Goal: Check status: Check status

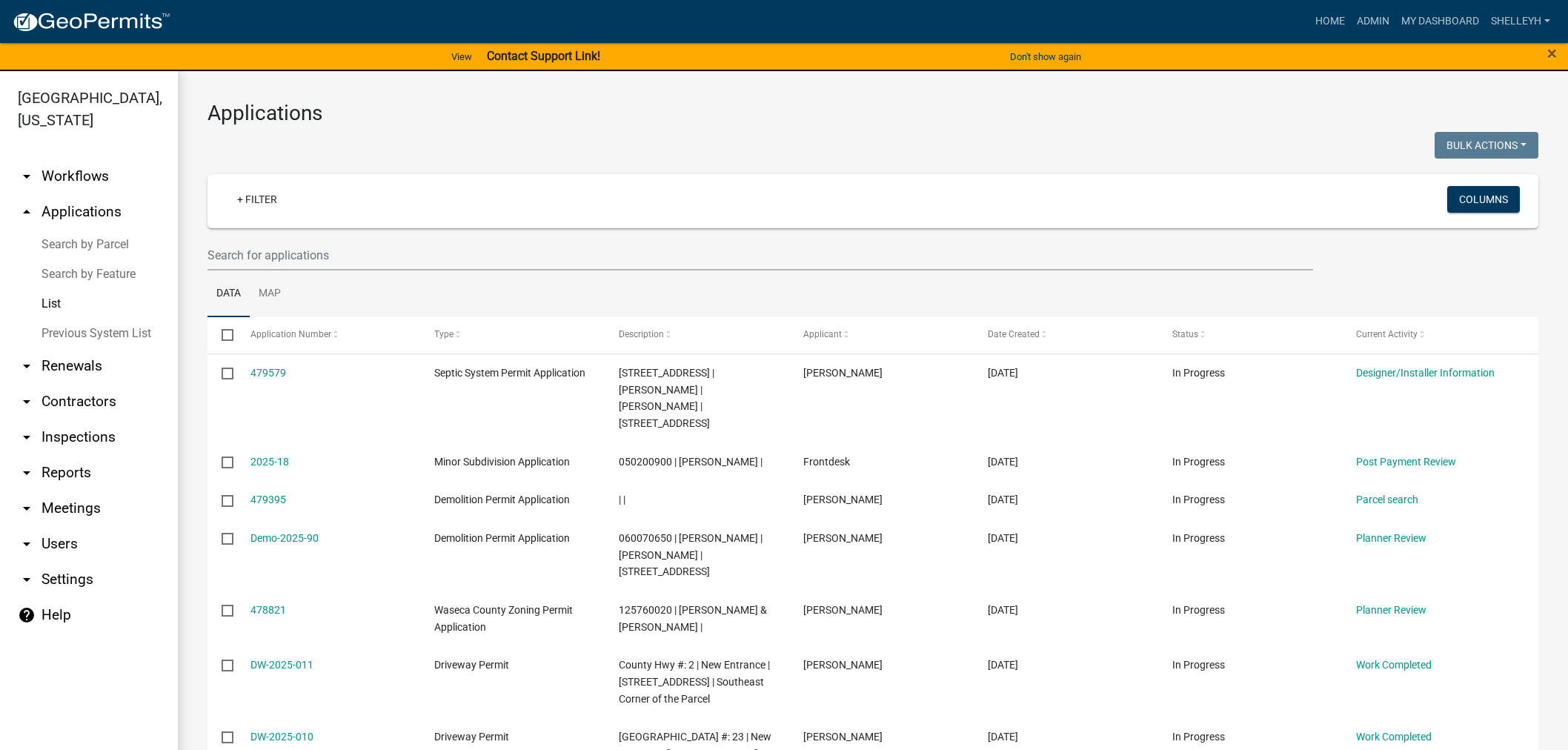
select select "1: 25"
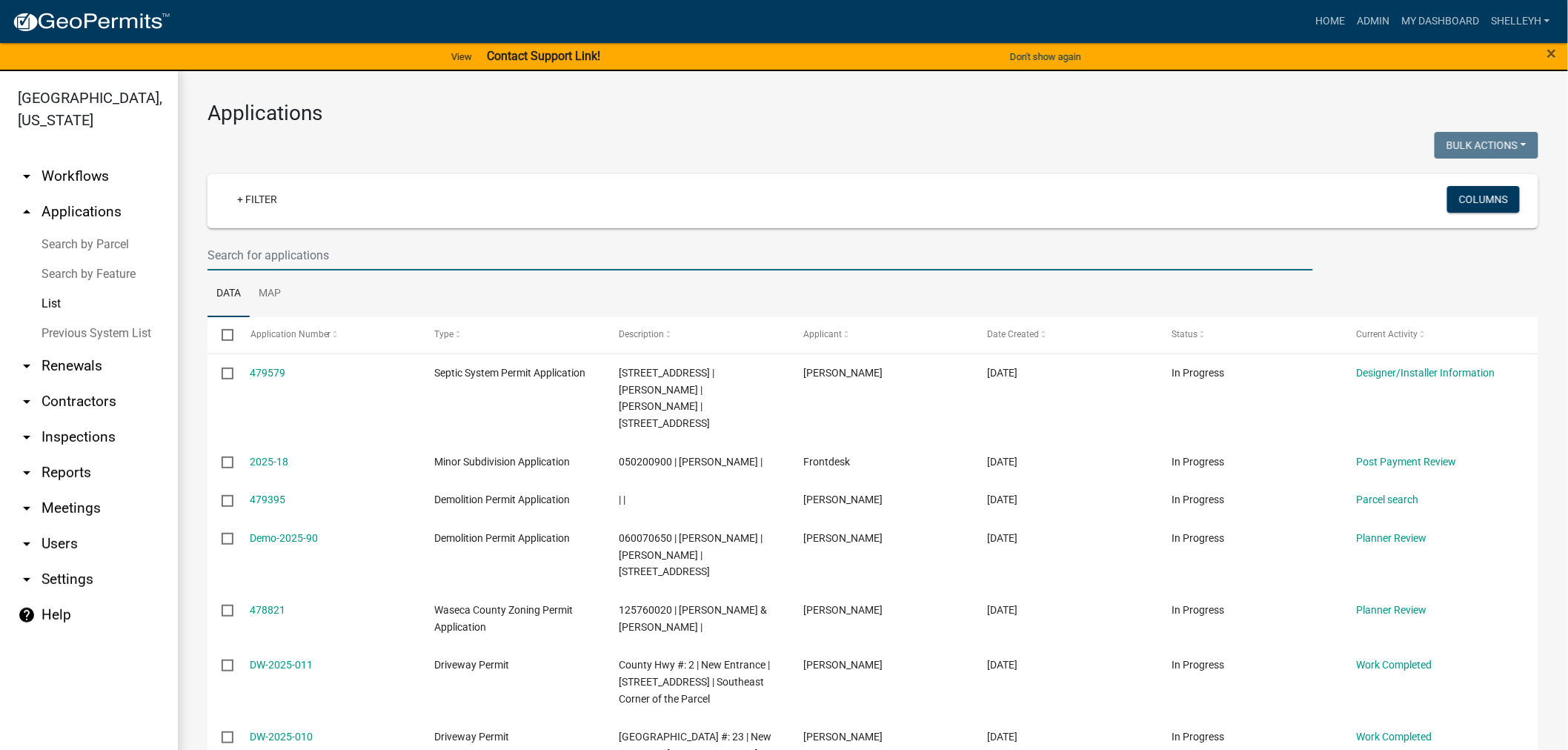
drag, startPoint x: 303, startPoint y: 242, endPoint x: 299, endPoint y: 255, distance: 13.6
click at [300, 249] on input "text" at bounding box center [760, 255] width 1105 height 31
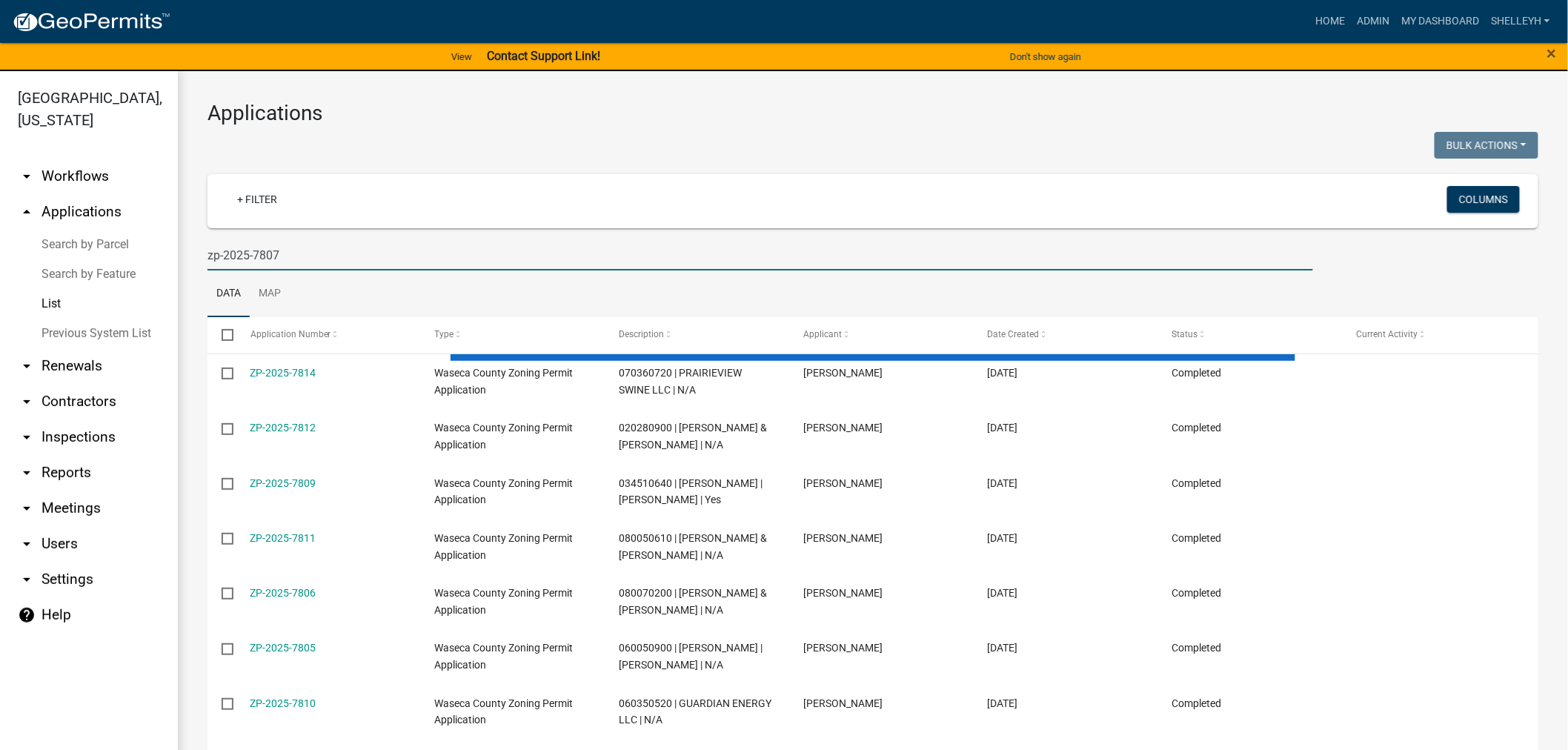
type input "zp-2025-7807"
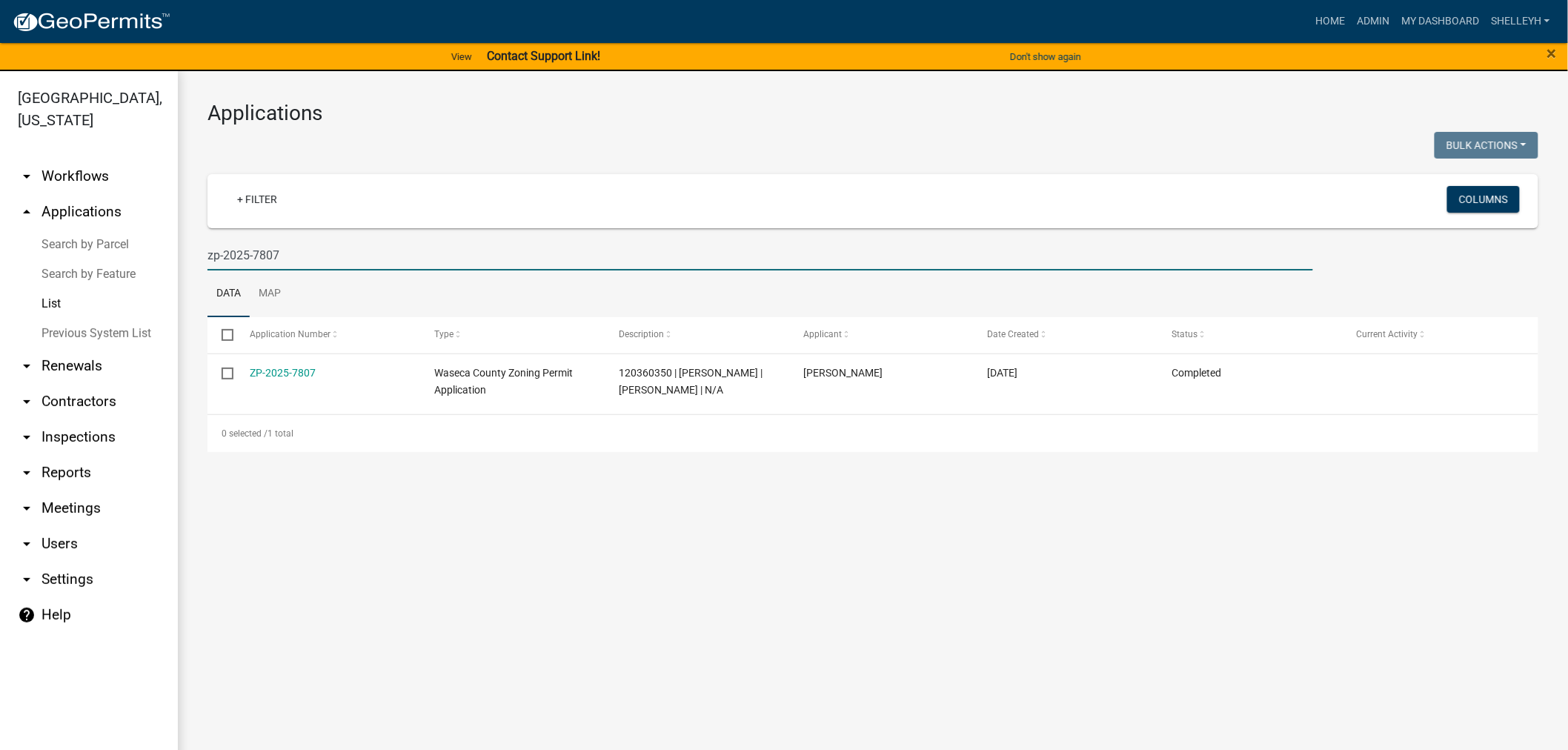
click at [292, 378] on link "ZP-2025-7807" at bounding box center [284, 373] width 66 height 12
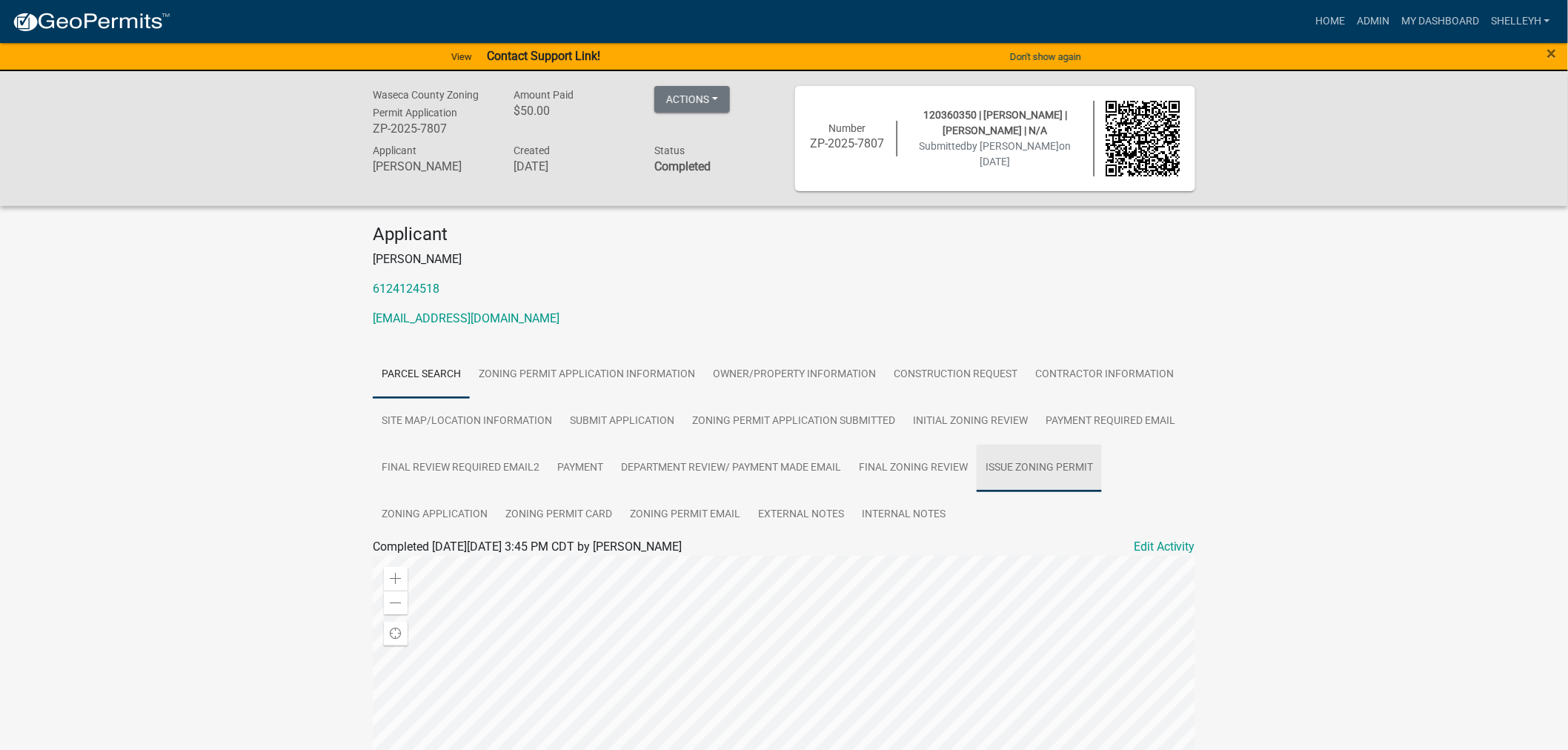
click at [1058, 466] on link "Issue Zoning Permit" at bounding box center [1040, 469] width 125 height 48
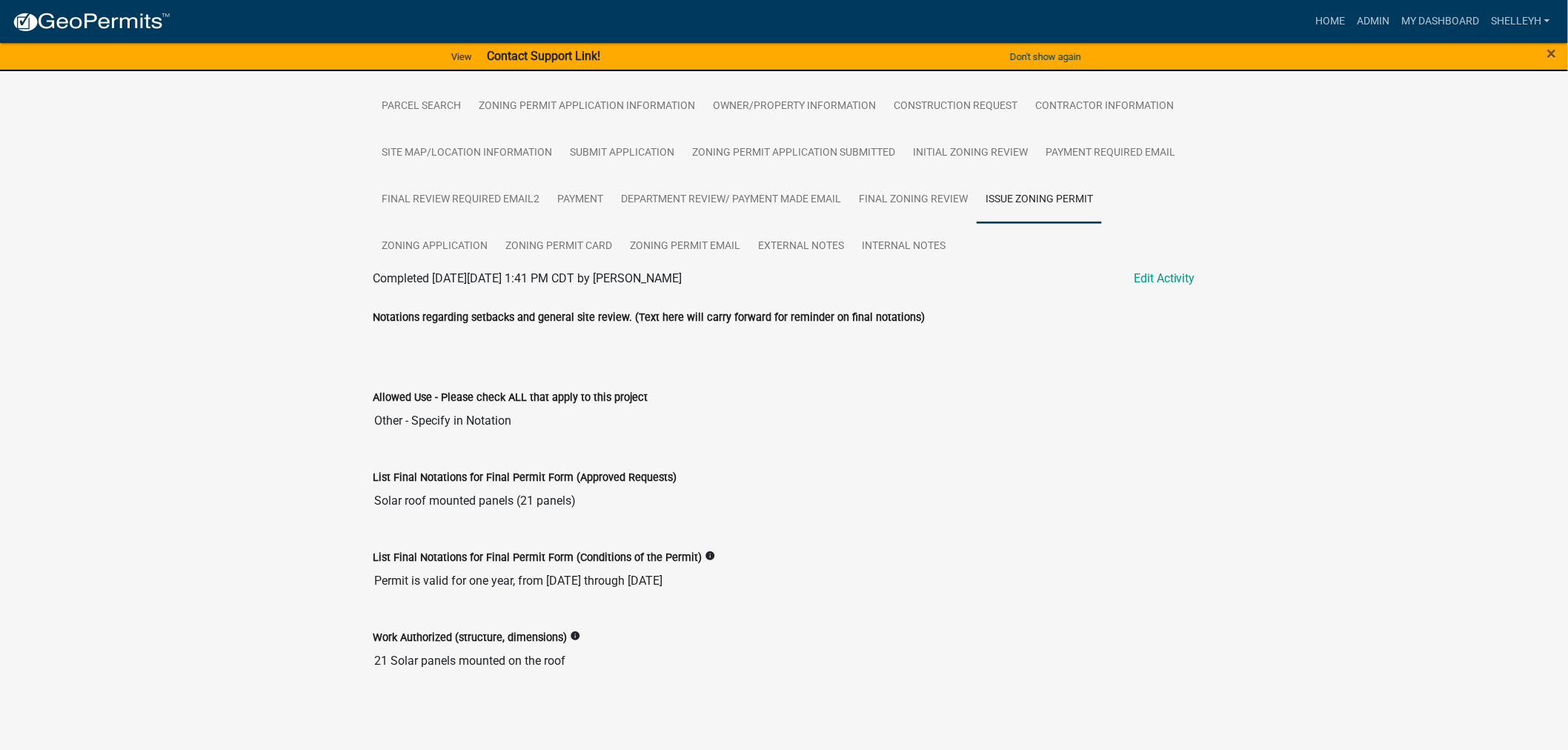
scroll to position [270, 0]
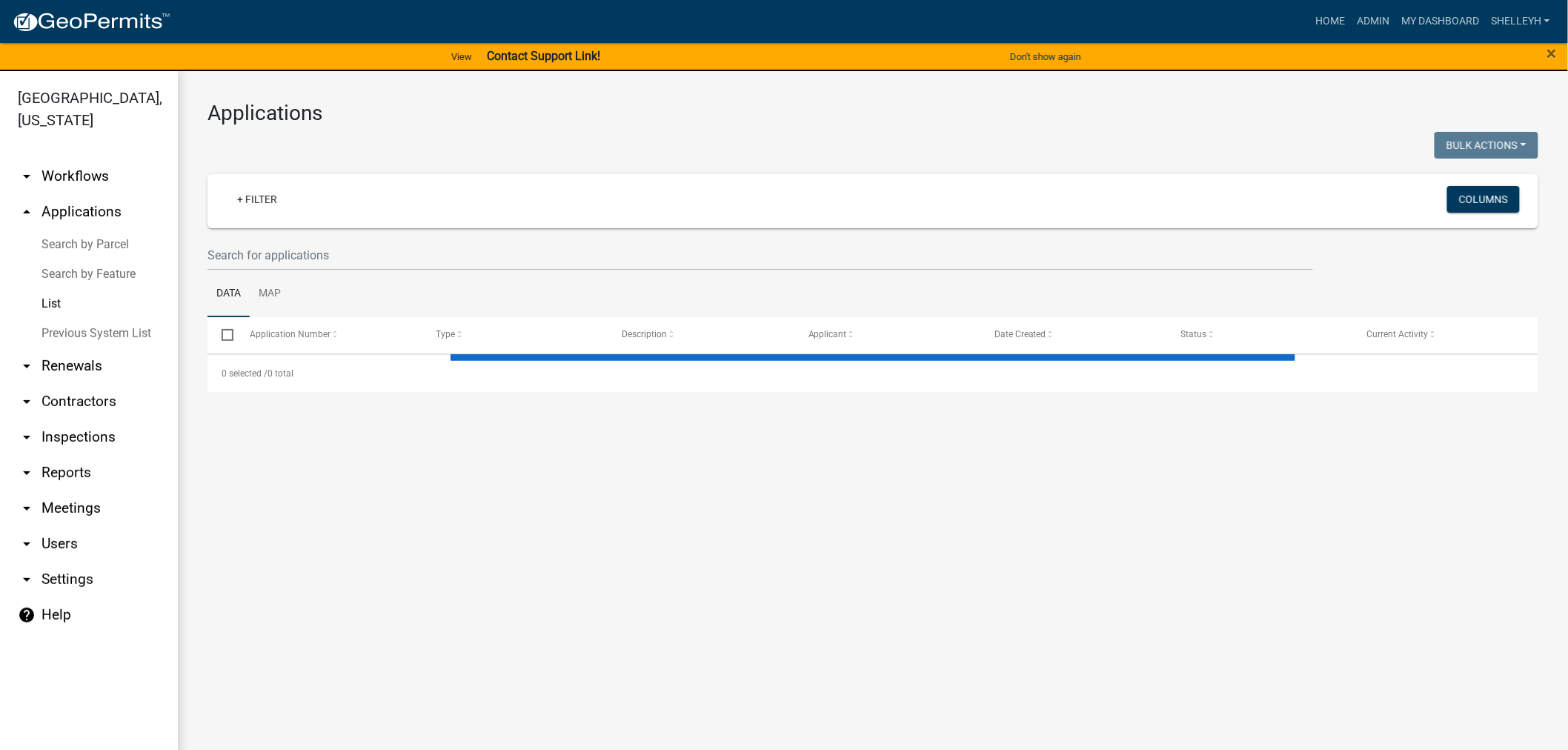
select select "1: 25"
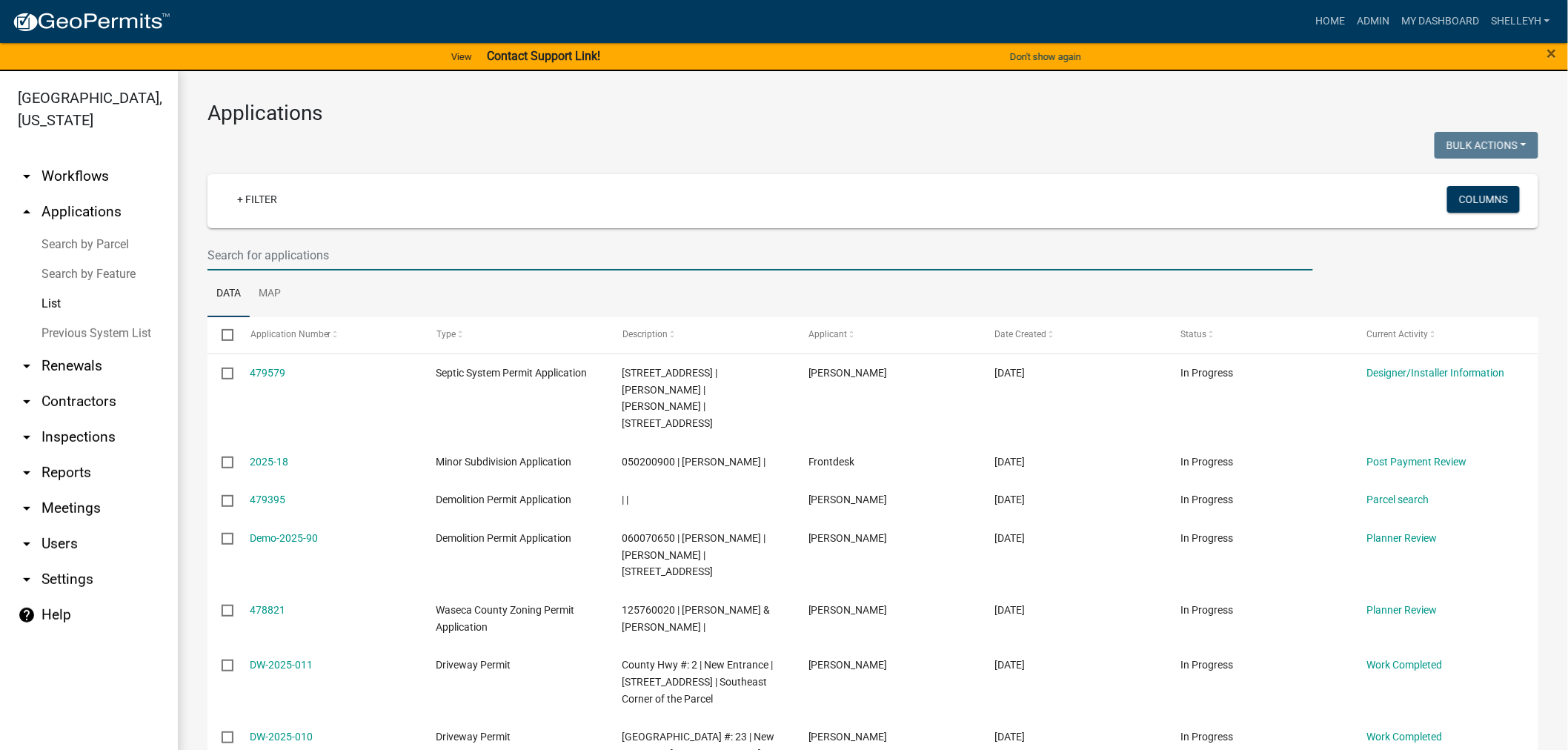
click at [283, 247] on input "text" at bounding box center [760, 255] width 1105 height 31
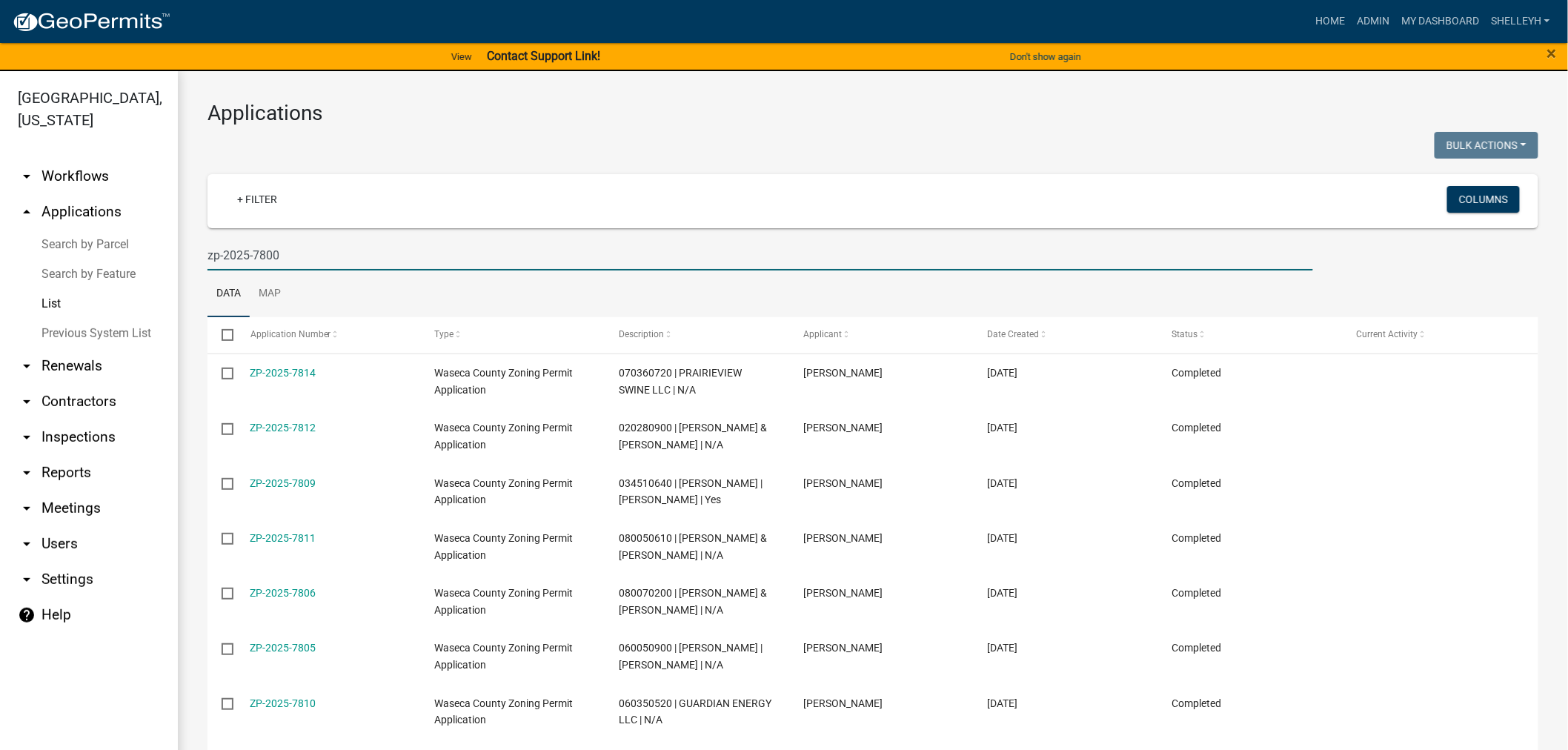
type input "zp-2025-7800"
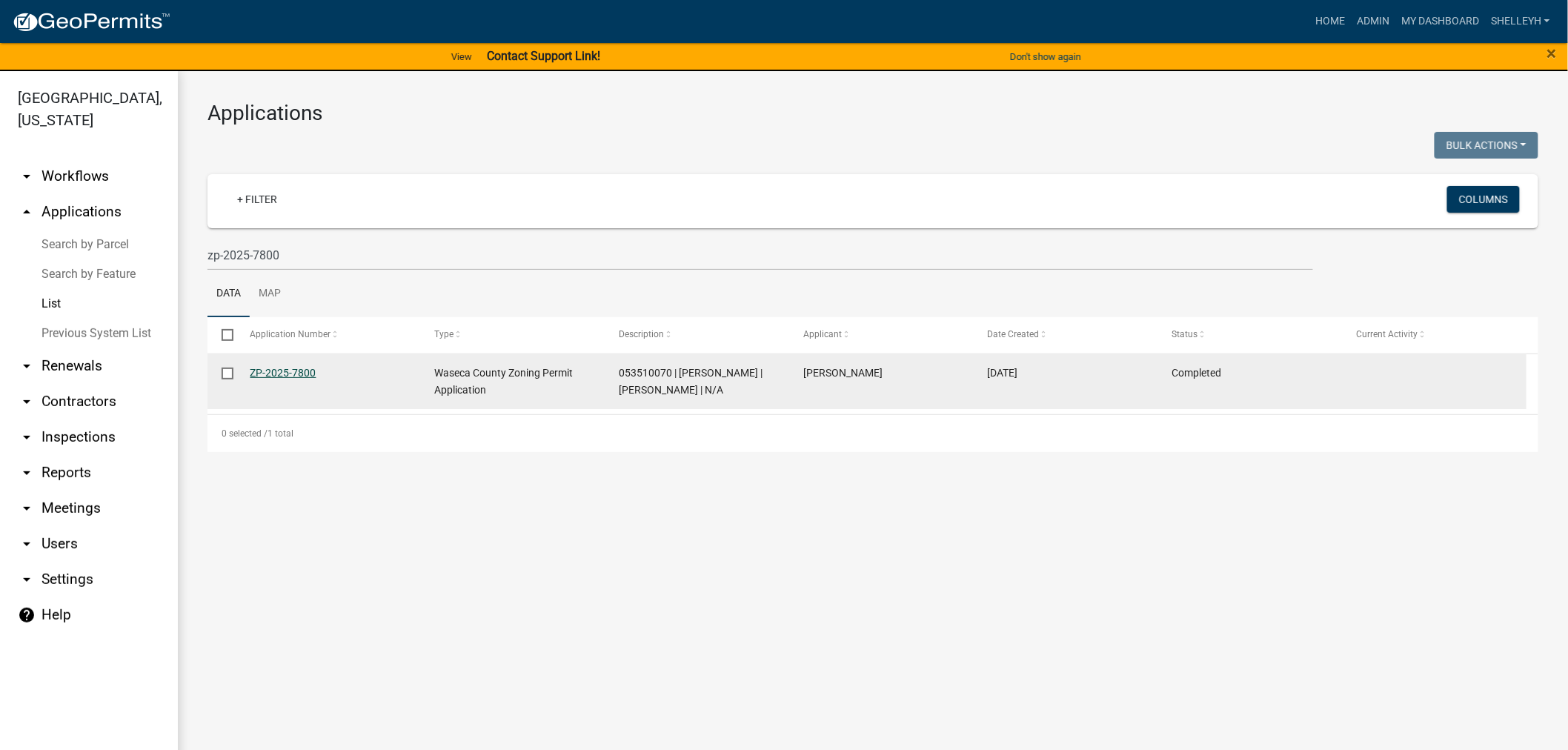
click at [285, 367] on link "ZP-2025-7800" at bounding box center [284, 373] width 66 height 12
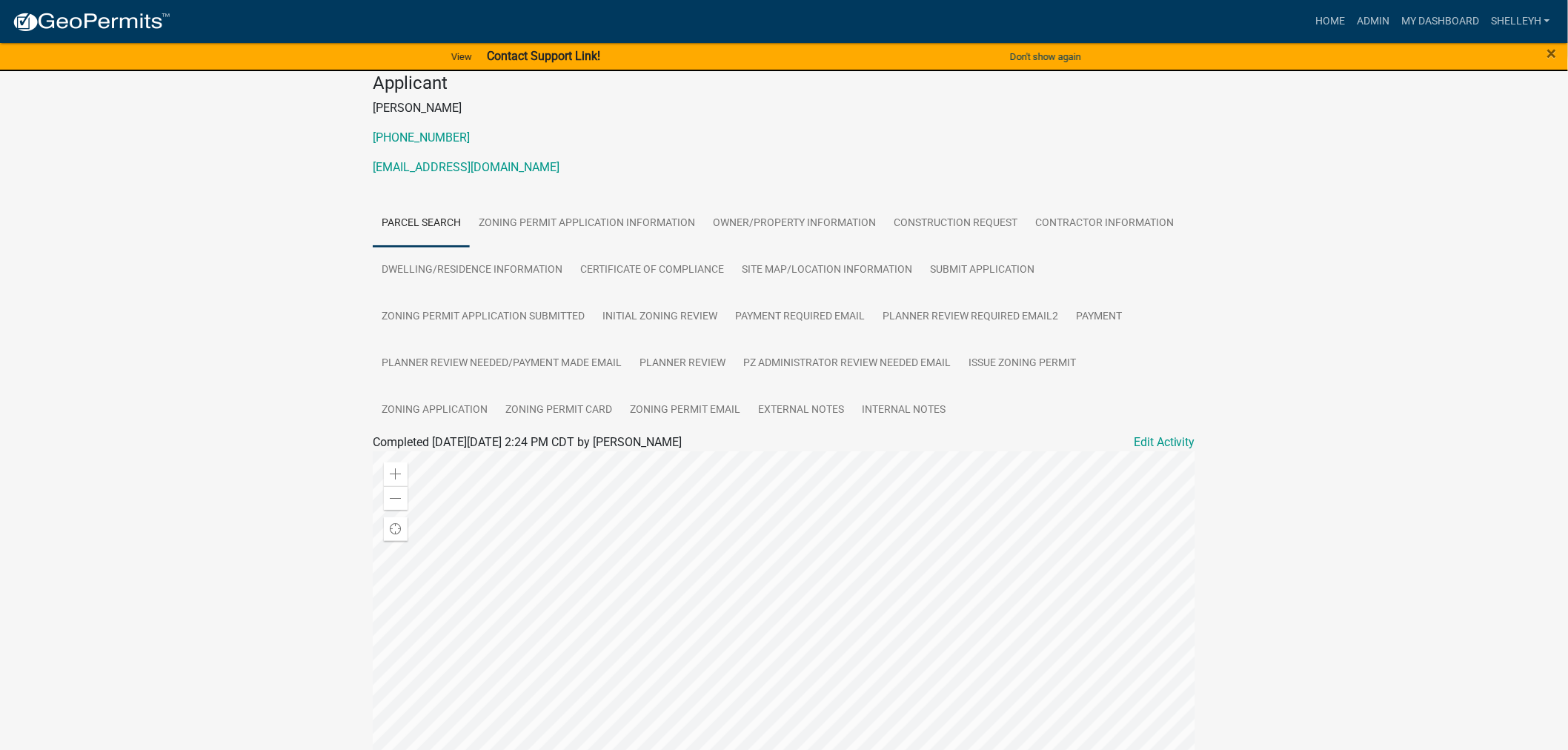
scroll to position [247, 0]
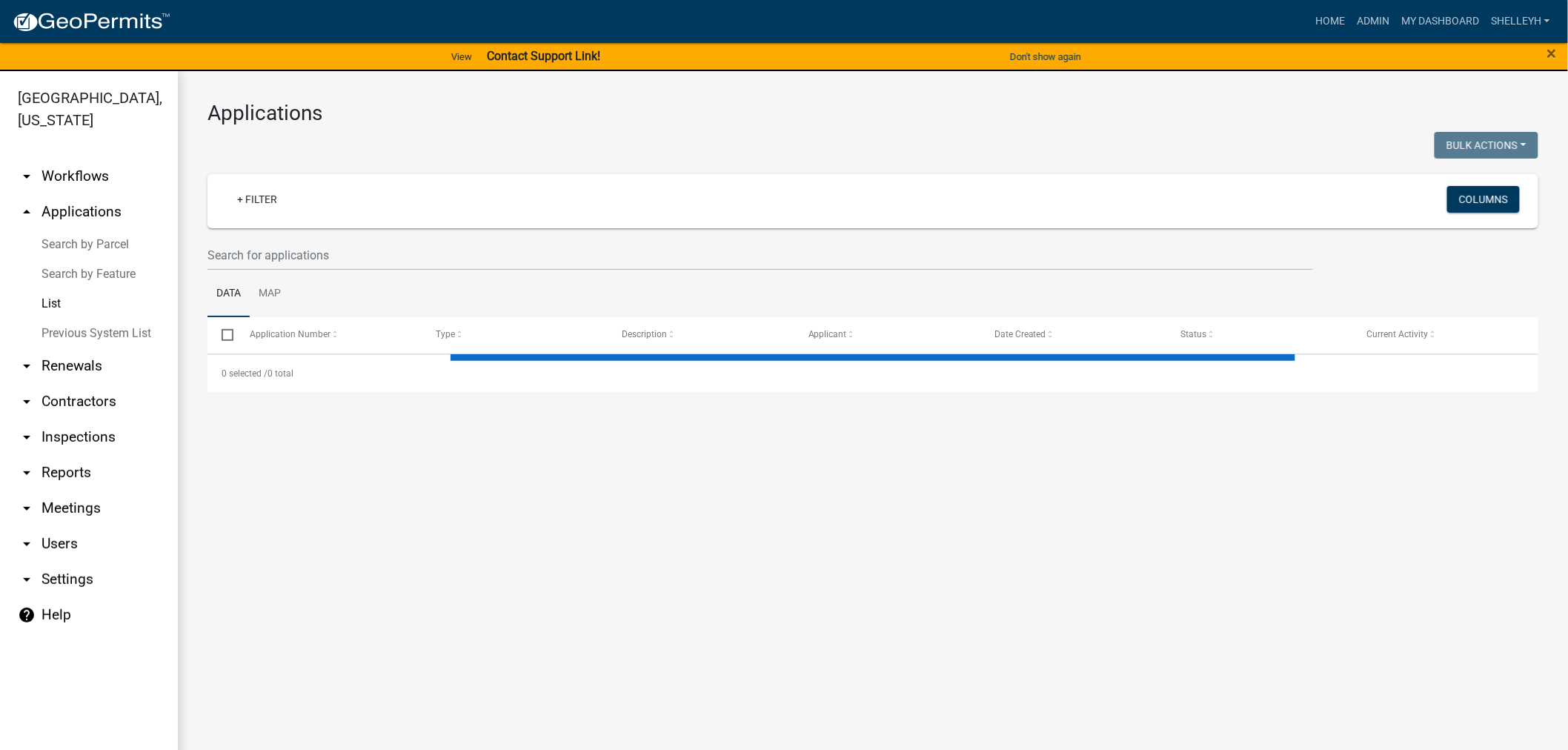
select select "1: 25"
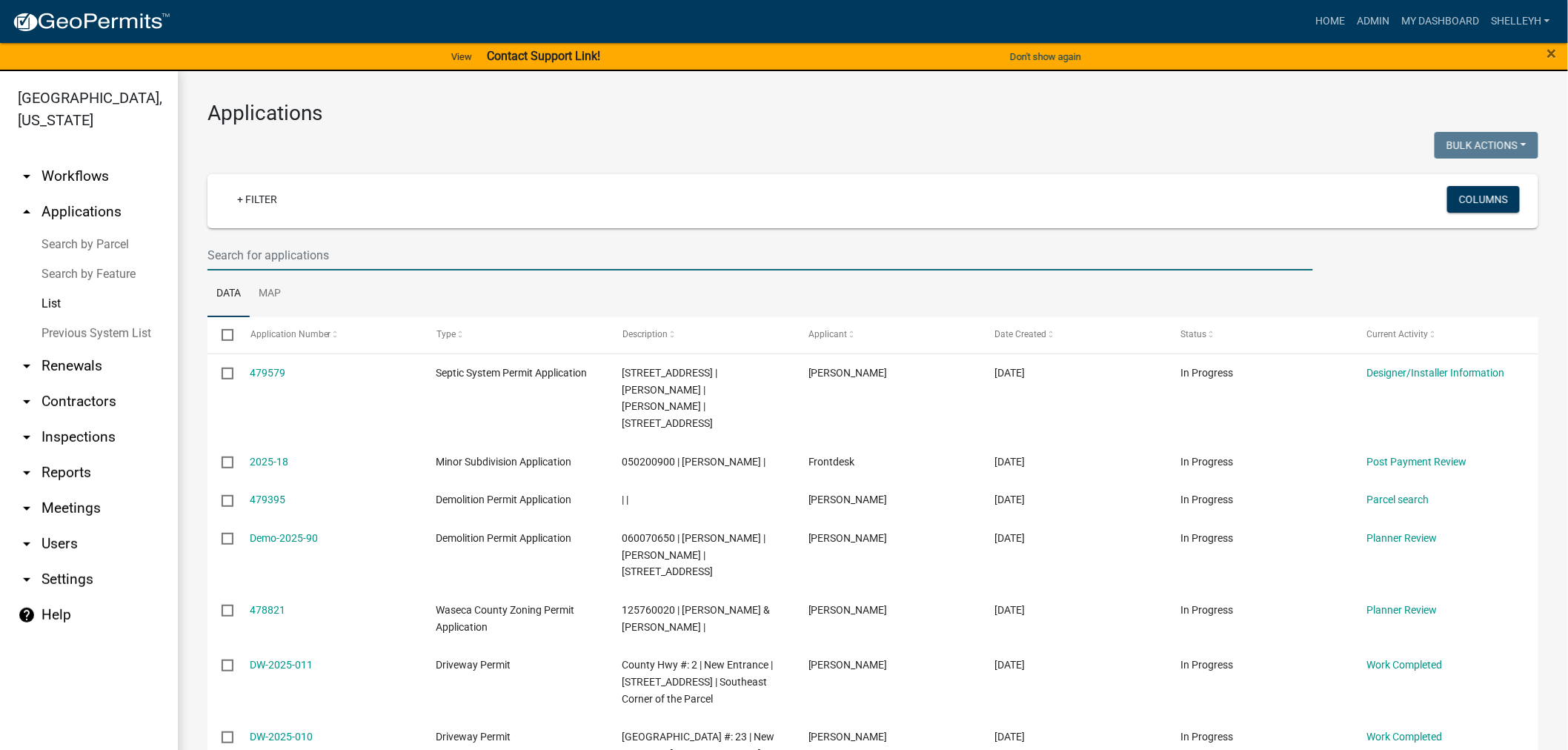
click at [278, 245] on input "text" at bounding box center [760, 255] width 1105 height 31
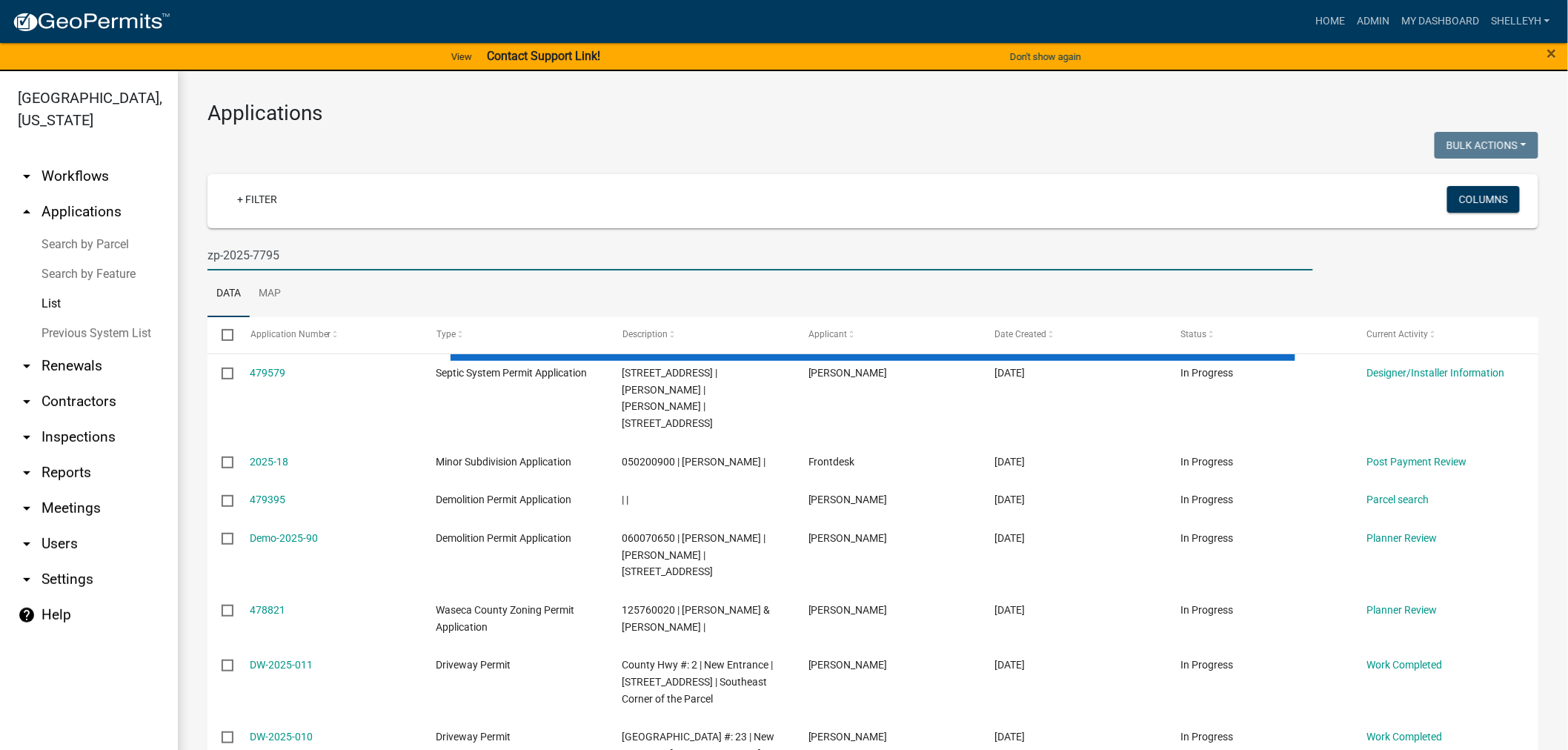
type input "zp-2025-7795"
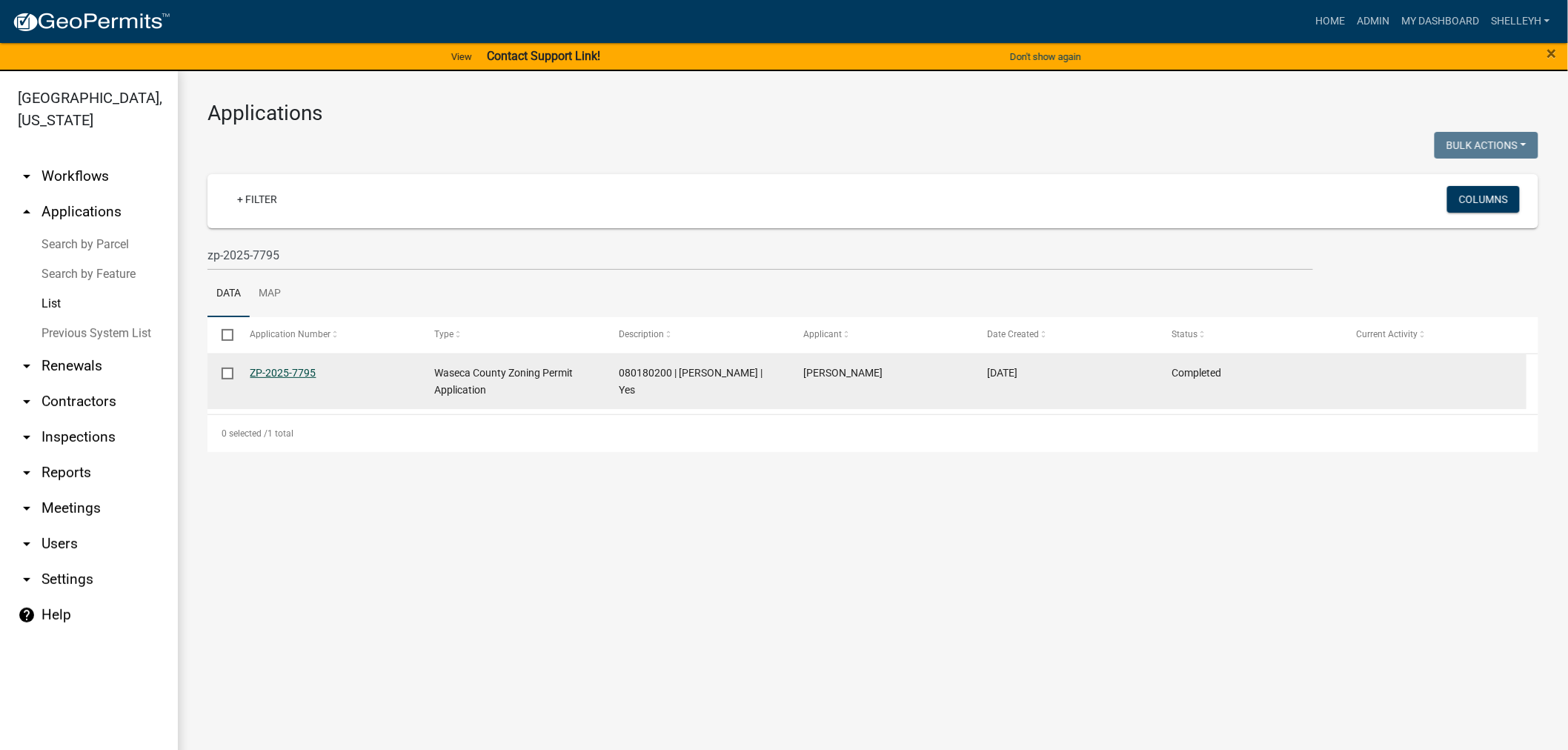
click at [266, 374] on link "ZP-2025-7795" at bounding box center [284, 373] width 66 height 12
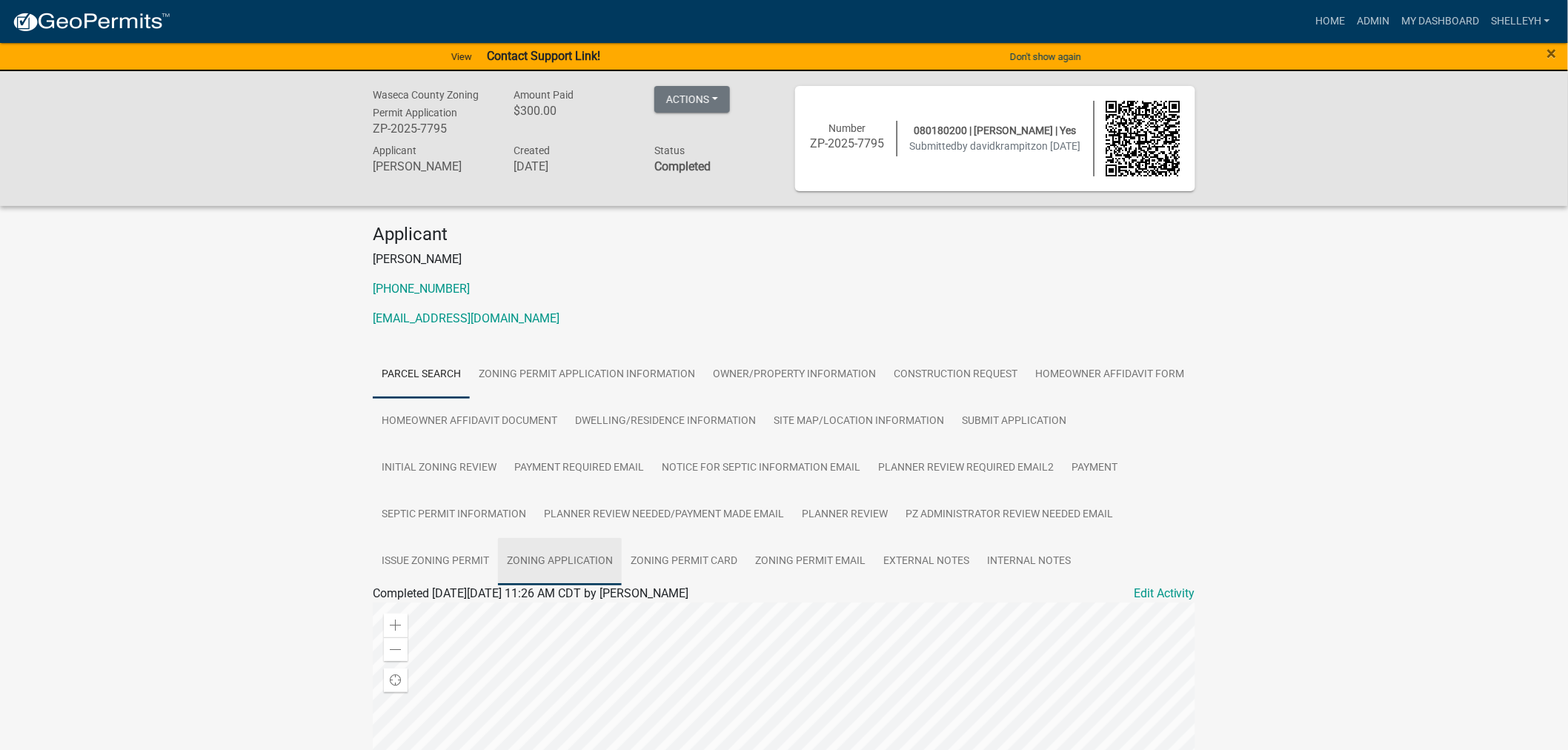
click at [519, 559] on link "Zoning Application" at bounding box center [559, 562] width 123 height 48
click at [417, 613] on link "Zoning Application" at bounding box center [429, 611] width 99 height 14
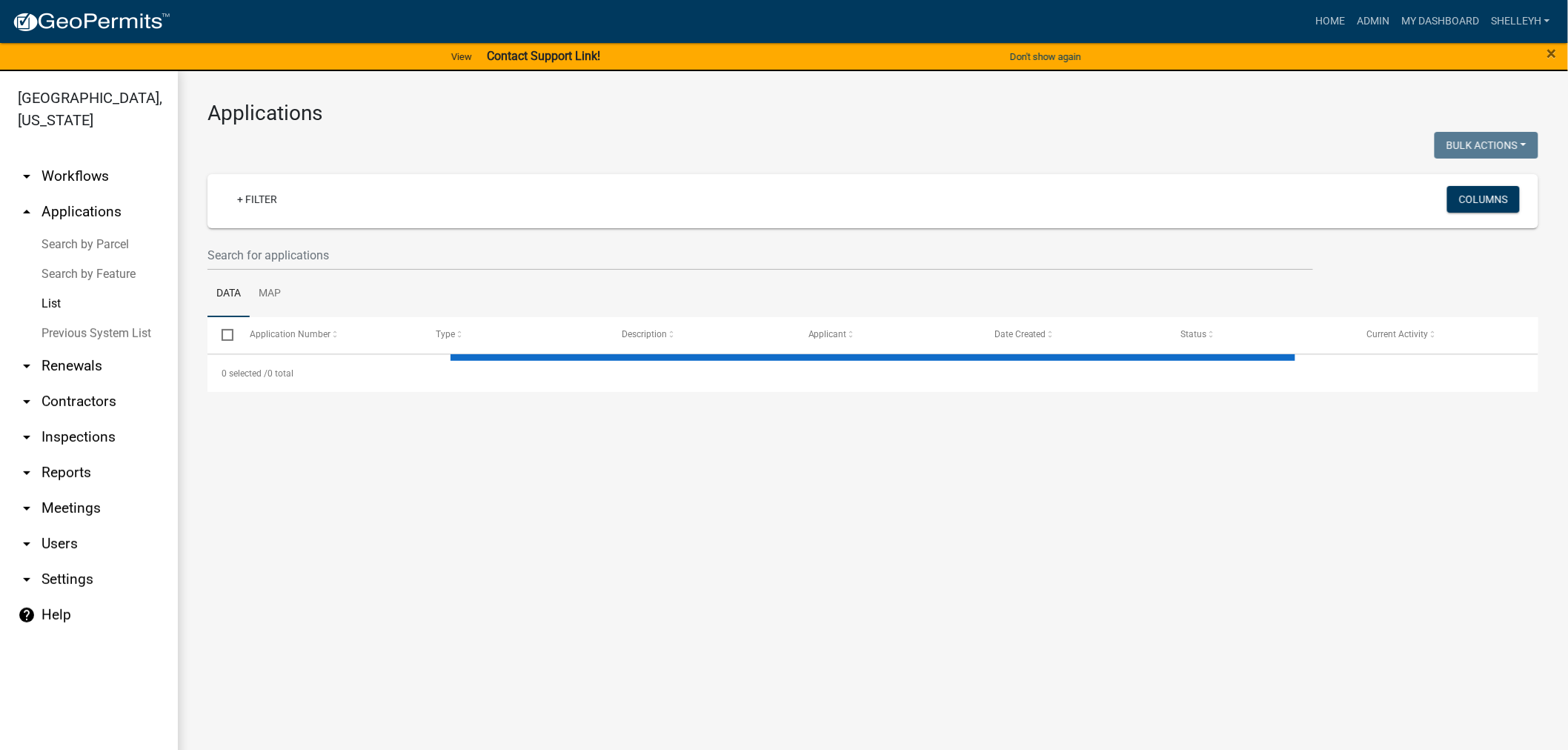
select select "1: 25"
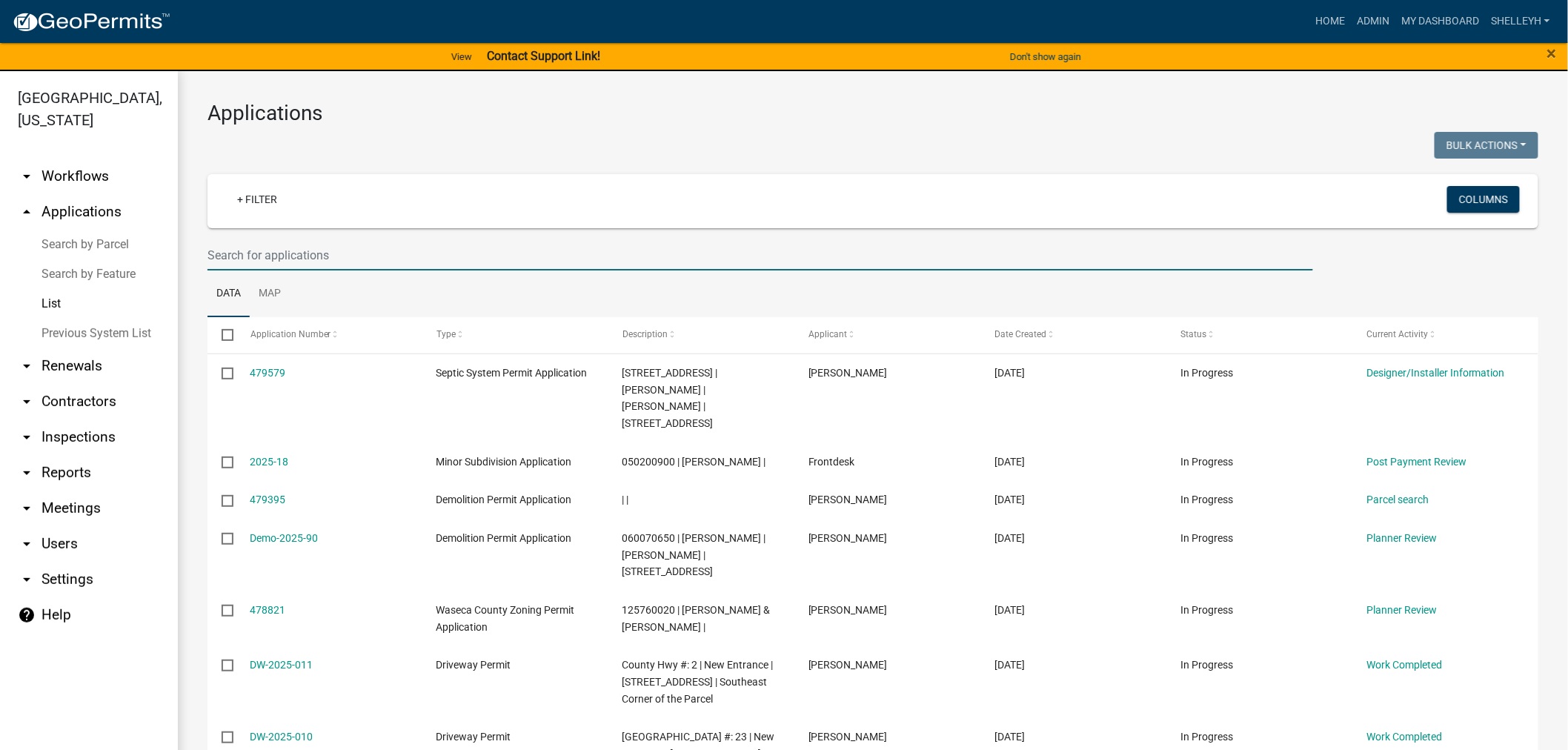
click at [294, 254] on input "text" at bounding box center [760, 255] width 1105 height 31
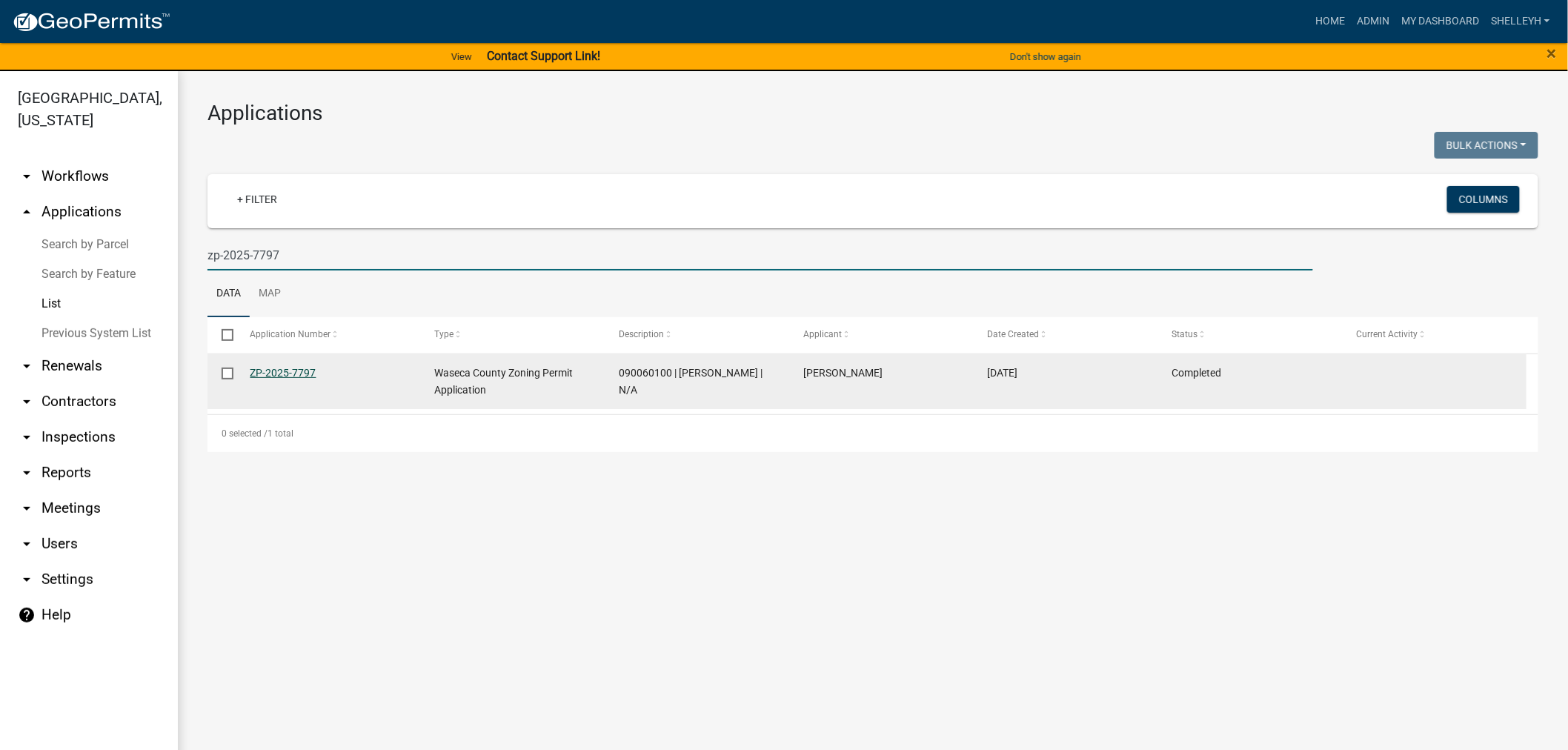
type input "zp-2025-7797"
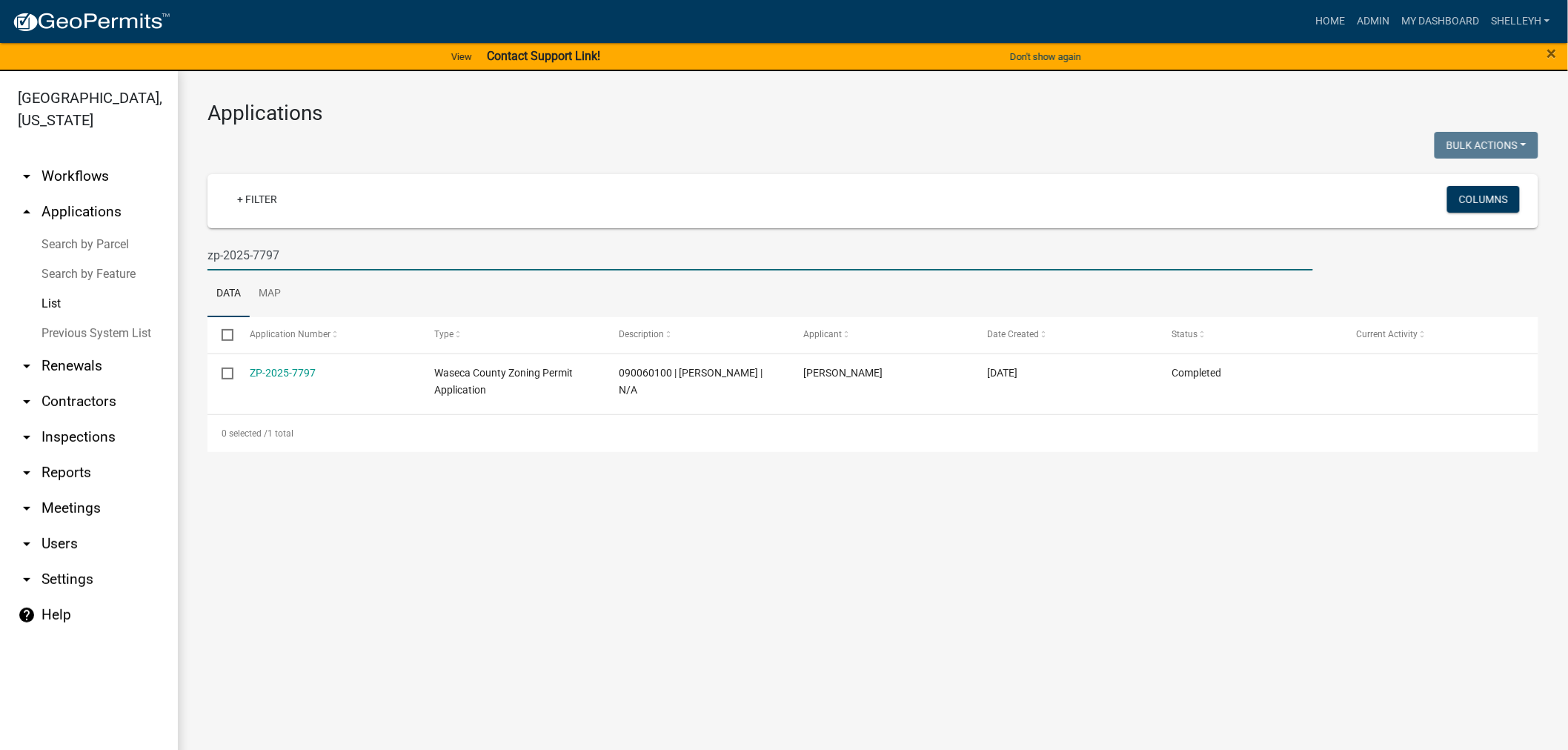
click at [255, 367] on link "ZP-2025-7797" at bounding box center [284, 373] width 66 height 12
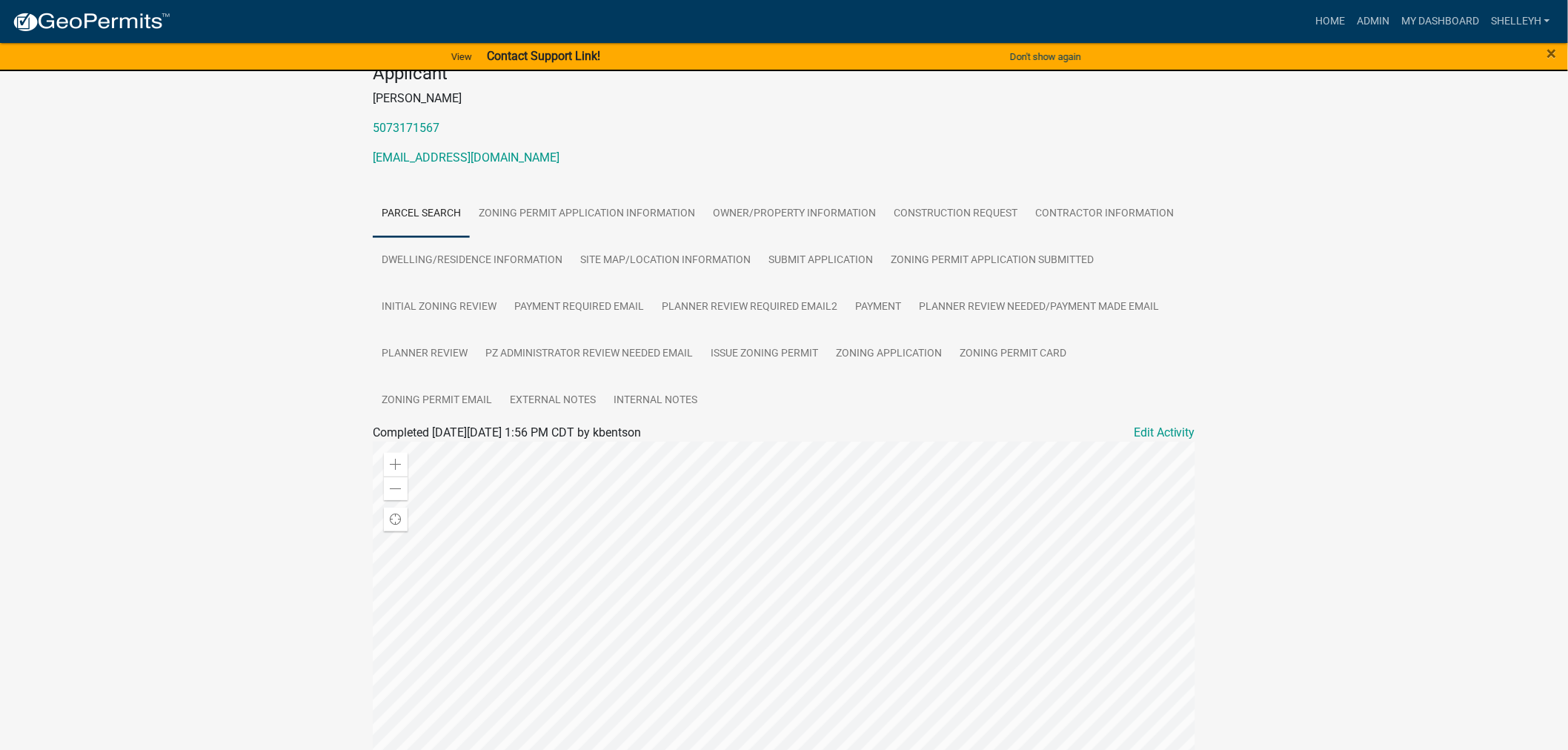
scroll to position [164, 0]
click at [768, 344] on link "Issue Zoning Permit" at bounding box center [764, 350] width 125 height 48
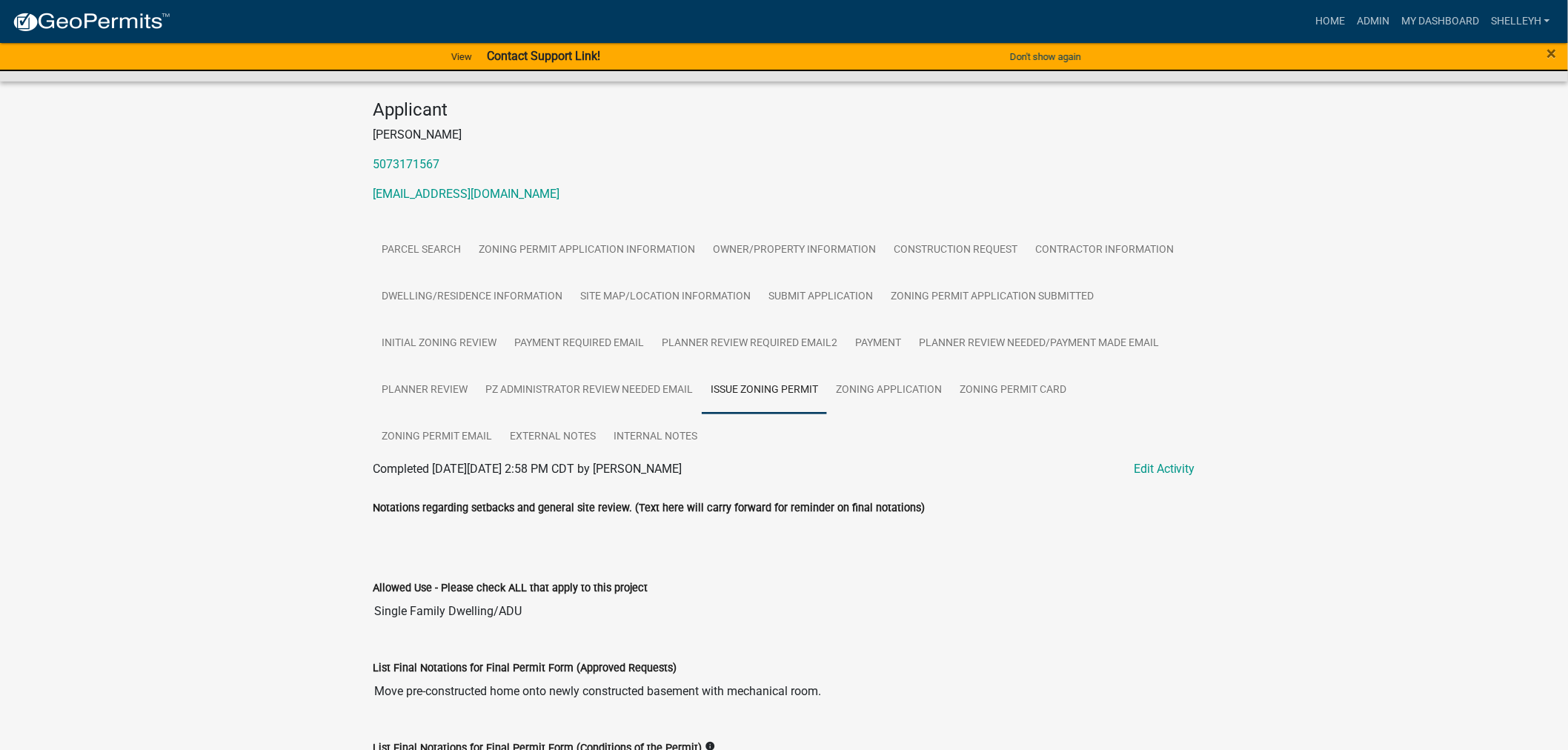
scroll to position [329, 0]
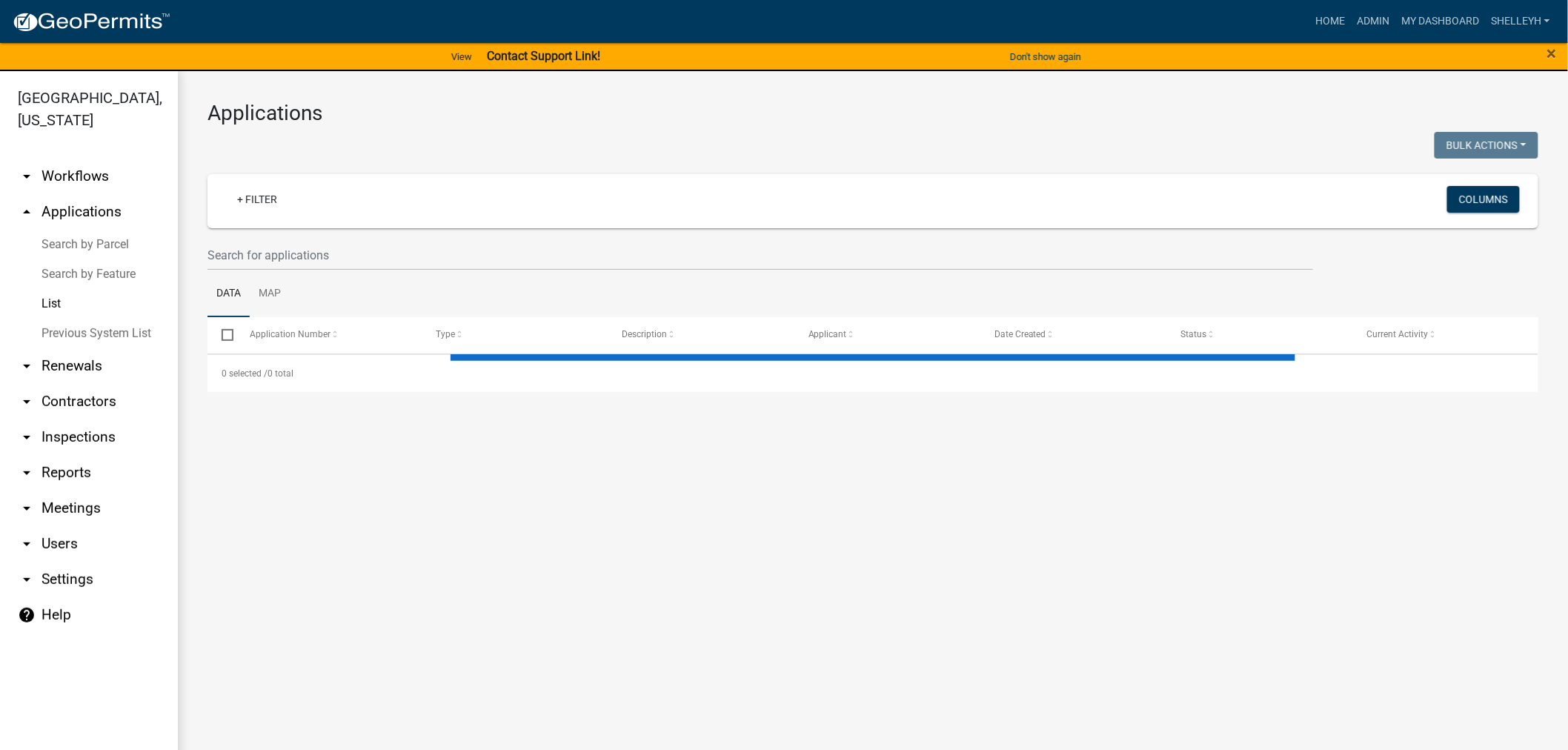
select select "1: 25"
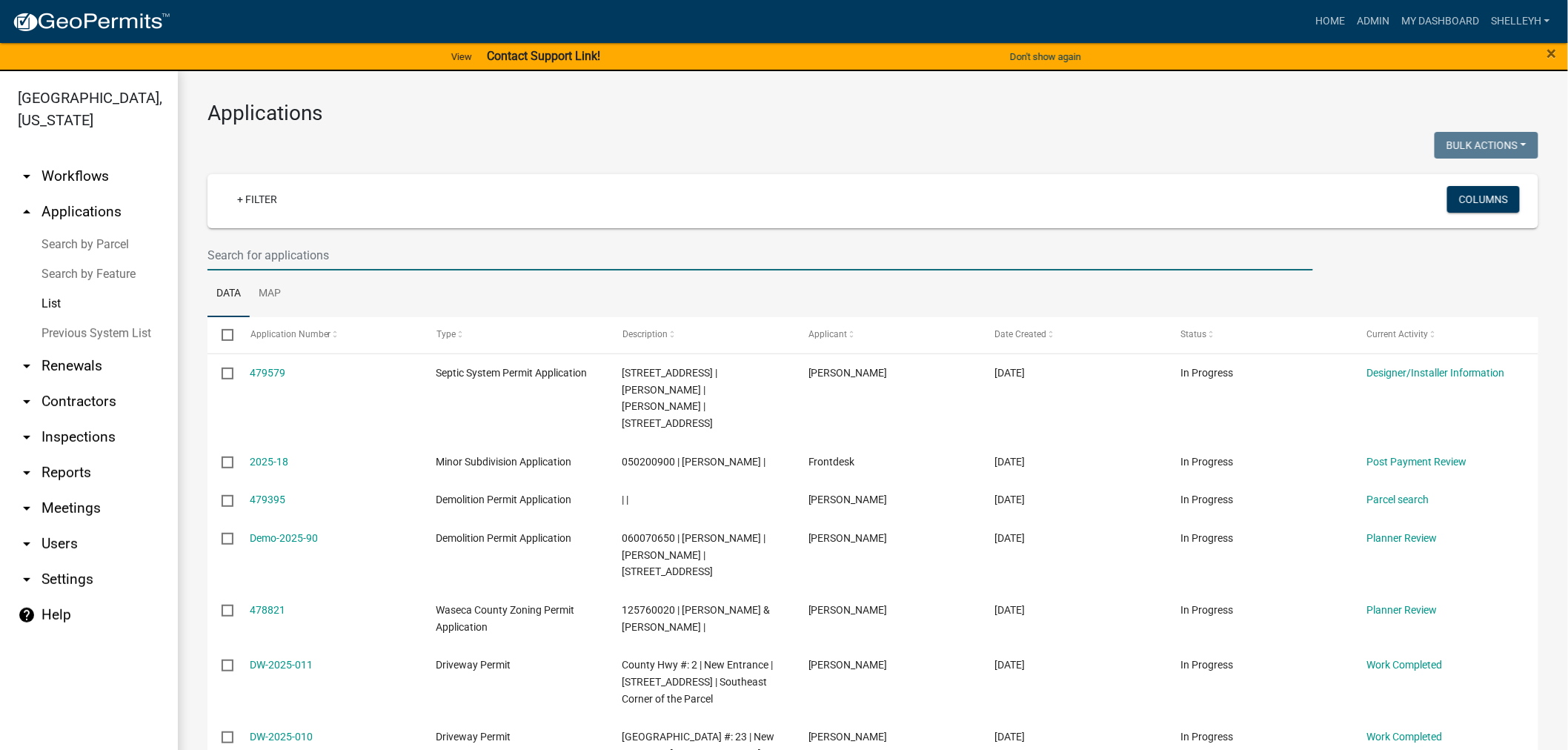
click at [288, 254] on input "text" at bounding box center [760, 255] width 1105 height 31
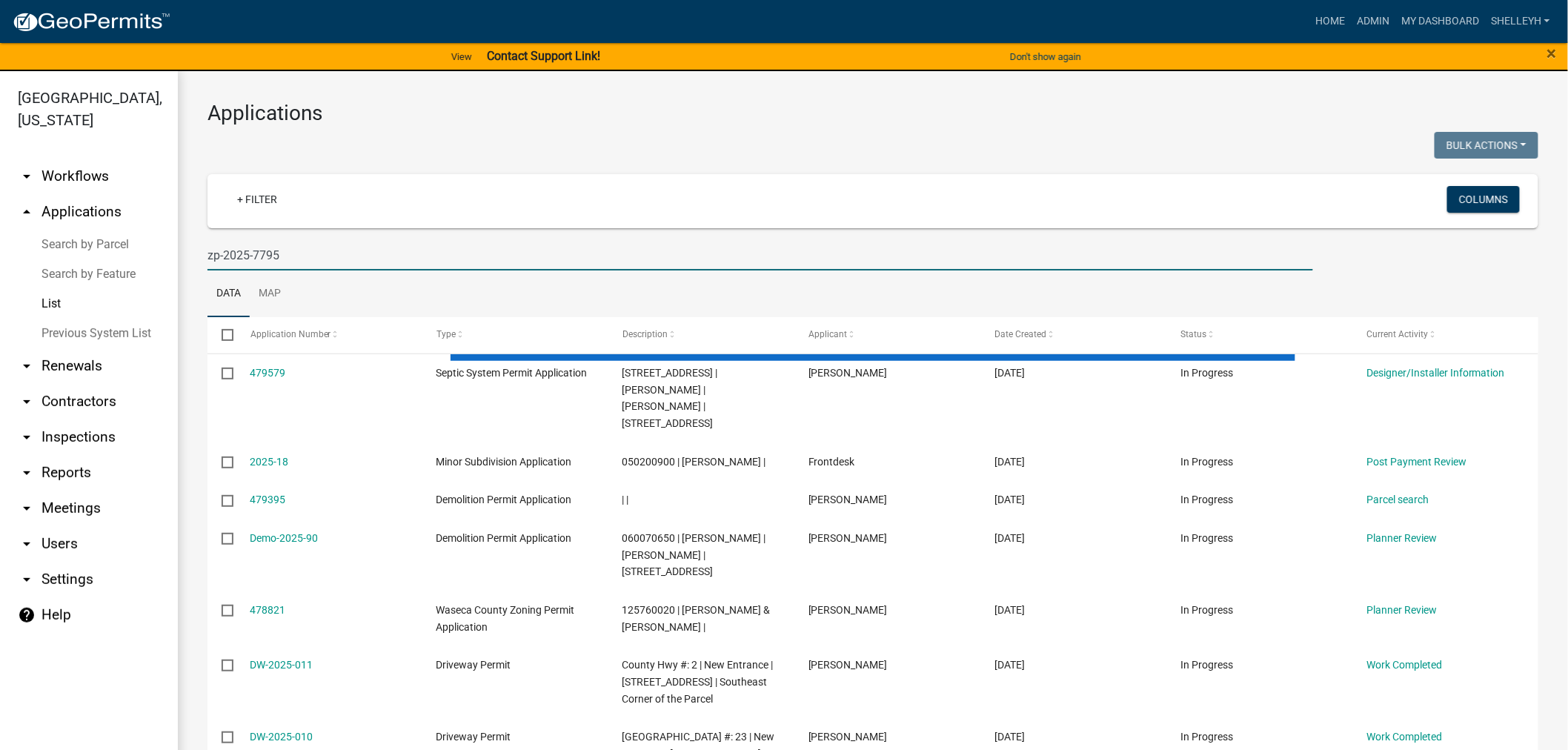
type input "zp-2025-7795"
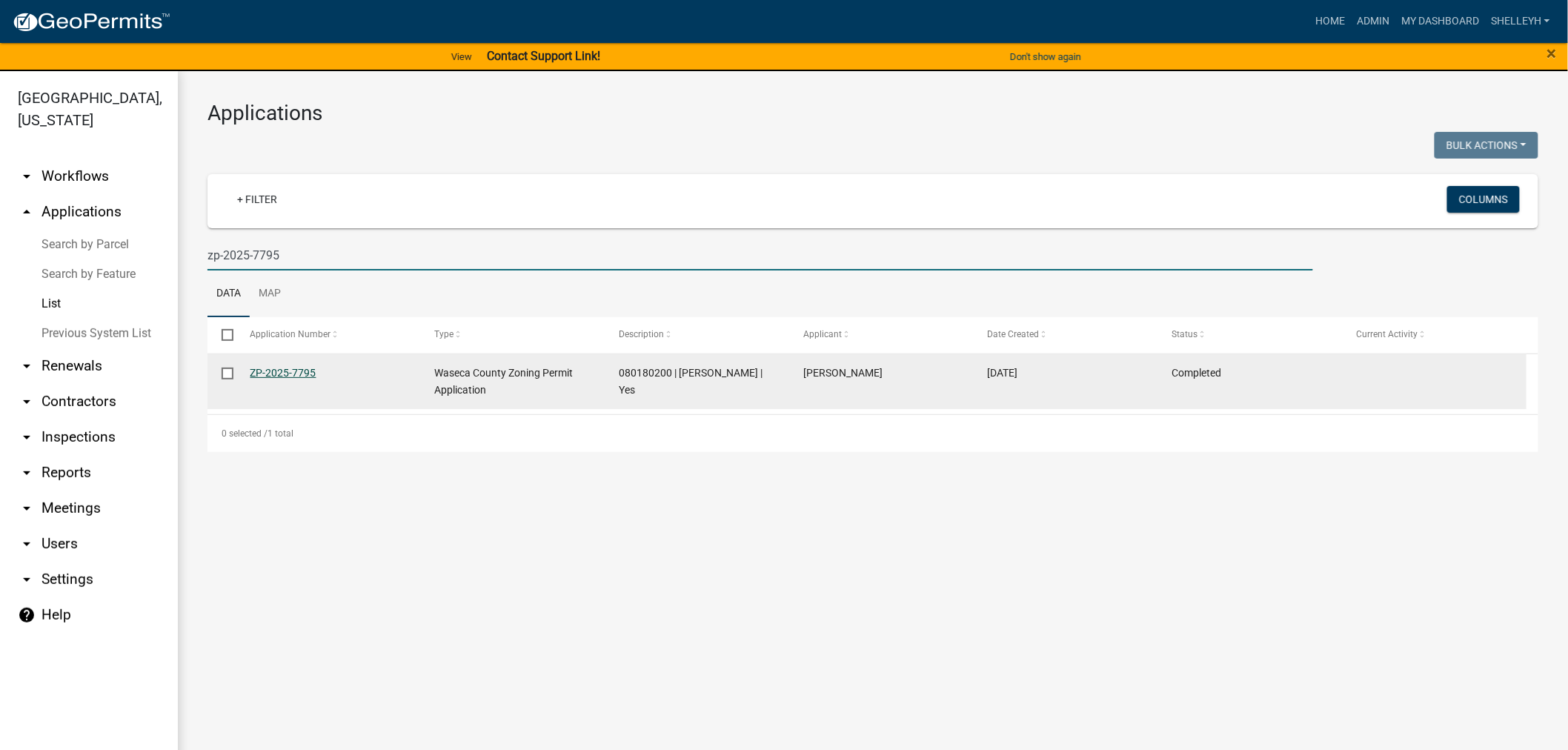
click at [303, 373] on link "ZP-2025-7795" at bounding box center [284, 373] width 66 height 12
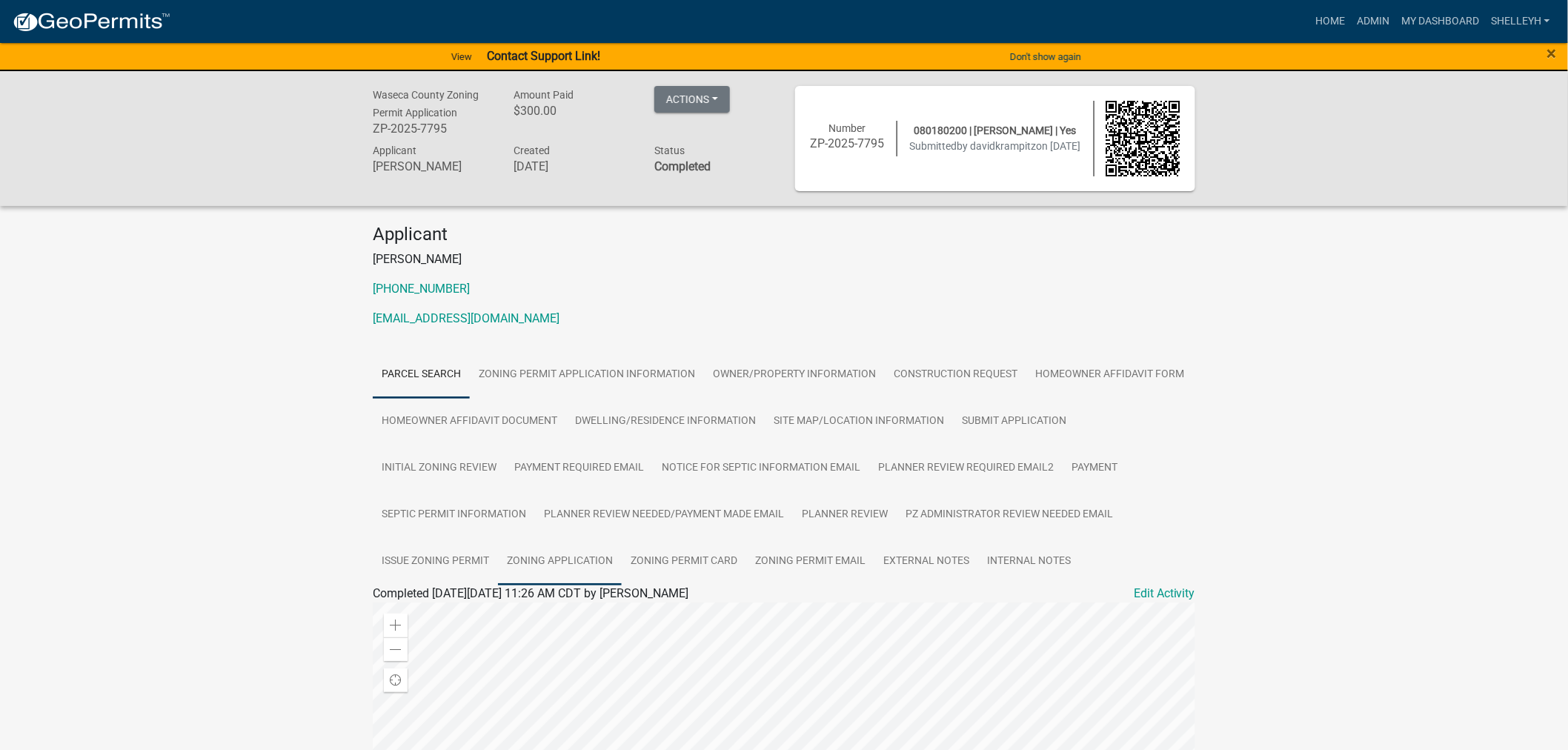
click at [548, 554] on link "Zoning Application" at bounding box center [559, 562] width 123 height 48
click at [434, 614] on link "Zoning Application" at bounding box center [429, 611] width 99 height 14
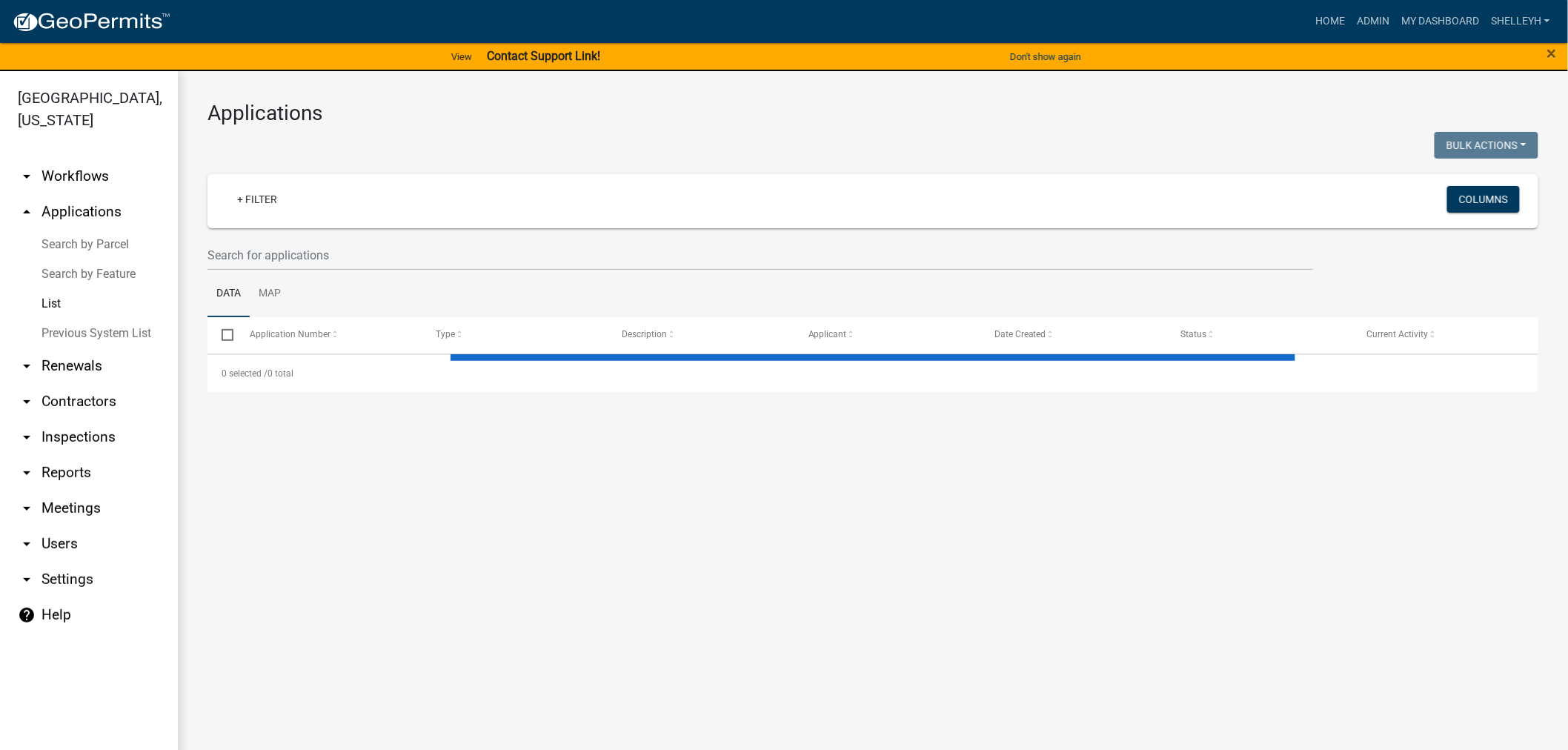
select select "1: 25"
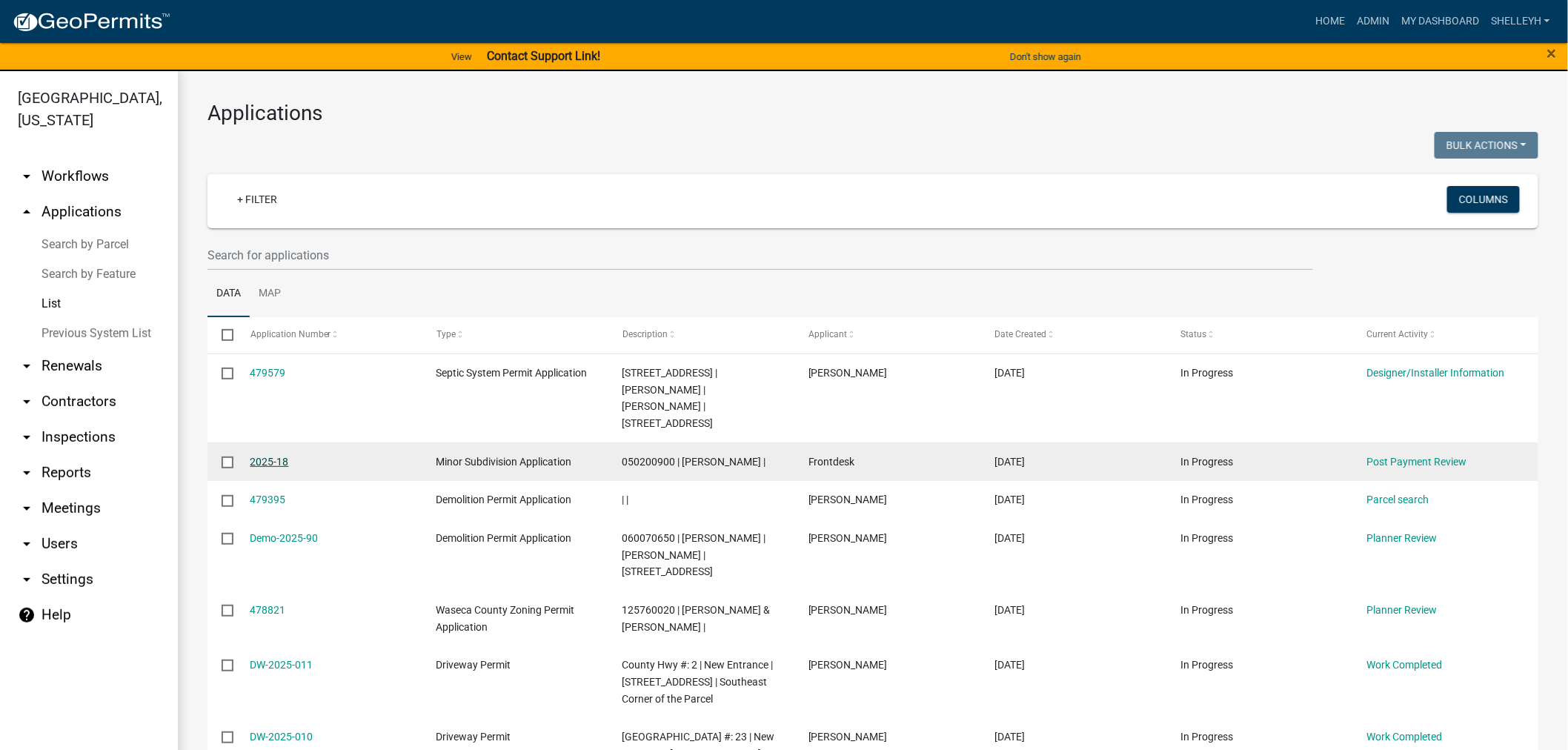
drag, startPoint x: 260, startPoint y: 445, endPoint x: 270, endPoint y: 445, distance: 10.0
click at [260, 456] on link "2025-18" at bounding box center [270, 462] width 39 height 12
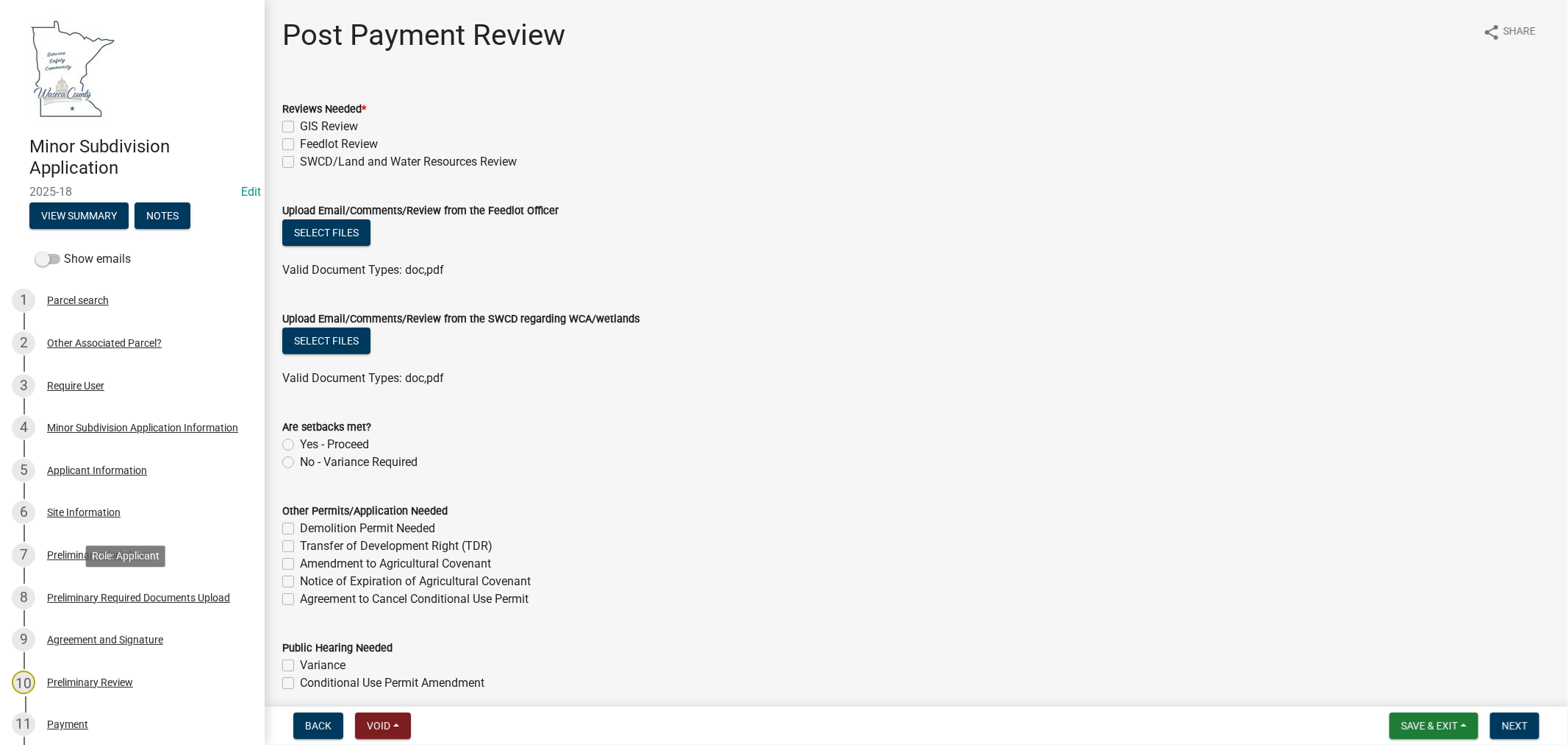
drag, startPoint x: 68, startPoint y: 590, endPoint x: 134, endPoint y: 557, distance: 73.8
click at [68, 592] on div "Preliminary Required Documents Upload" at bounding box center [138, 597] width 183 height 10
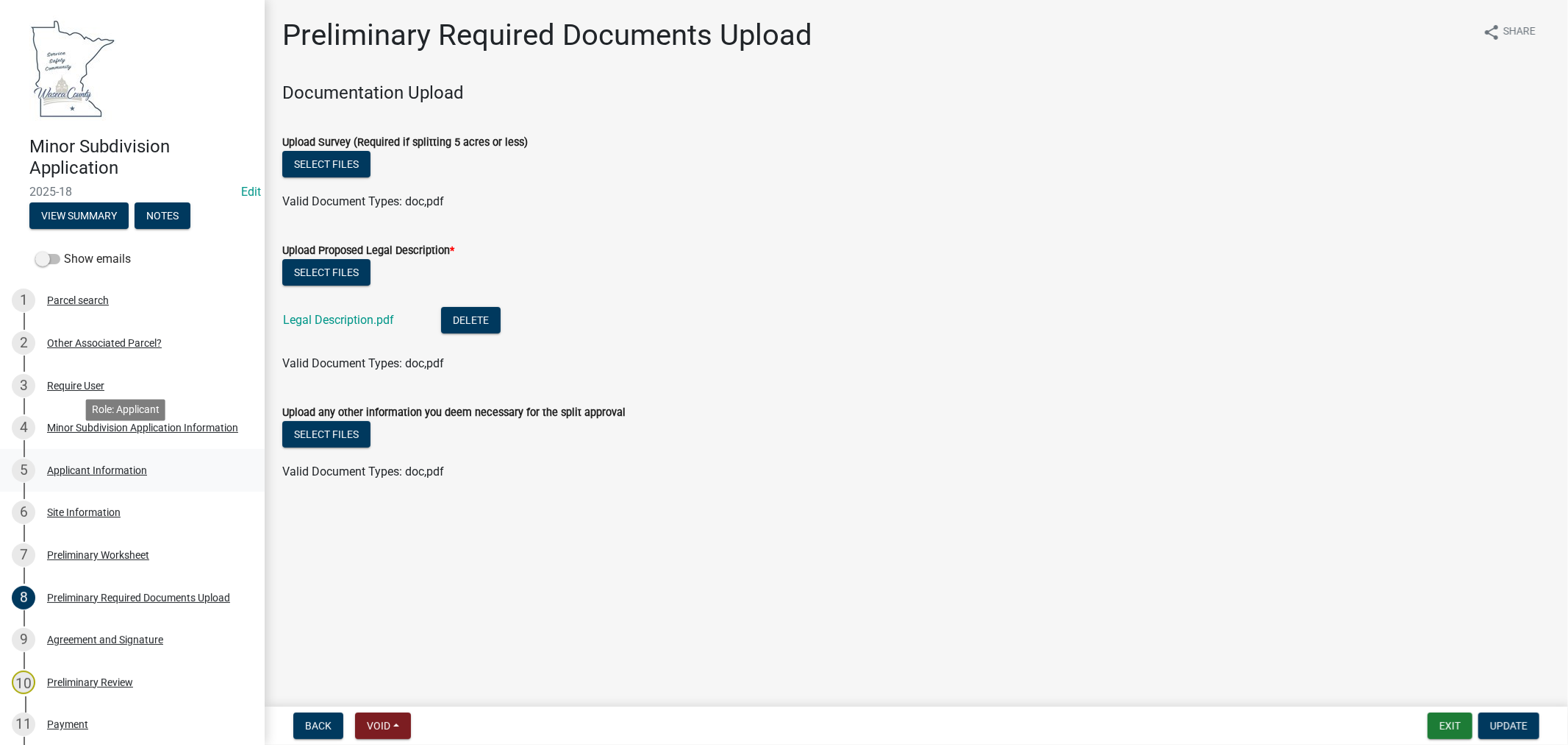
scroll to position [163, 0]
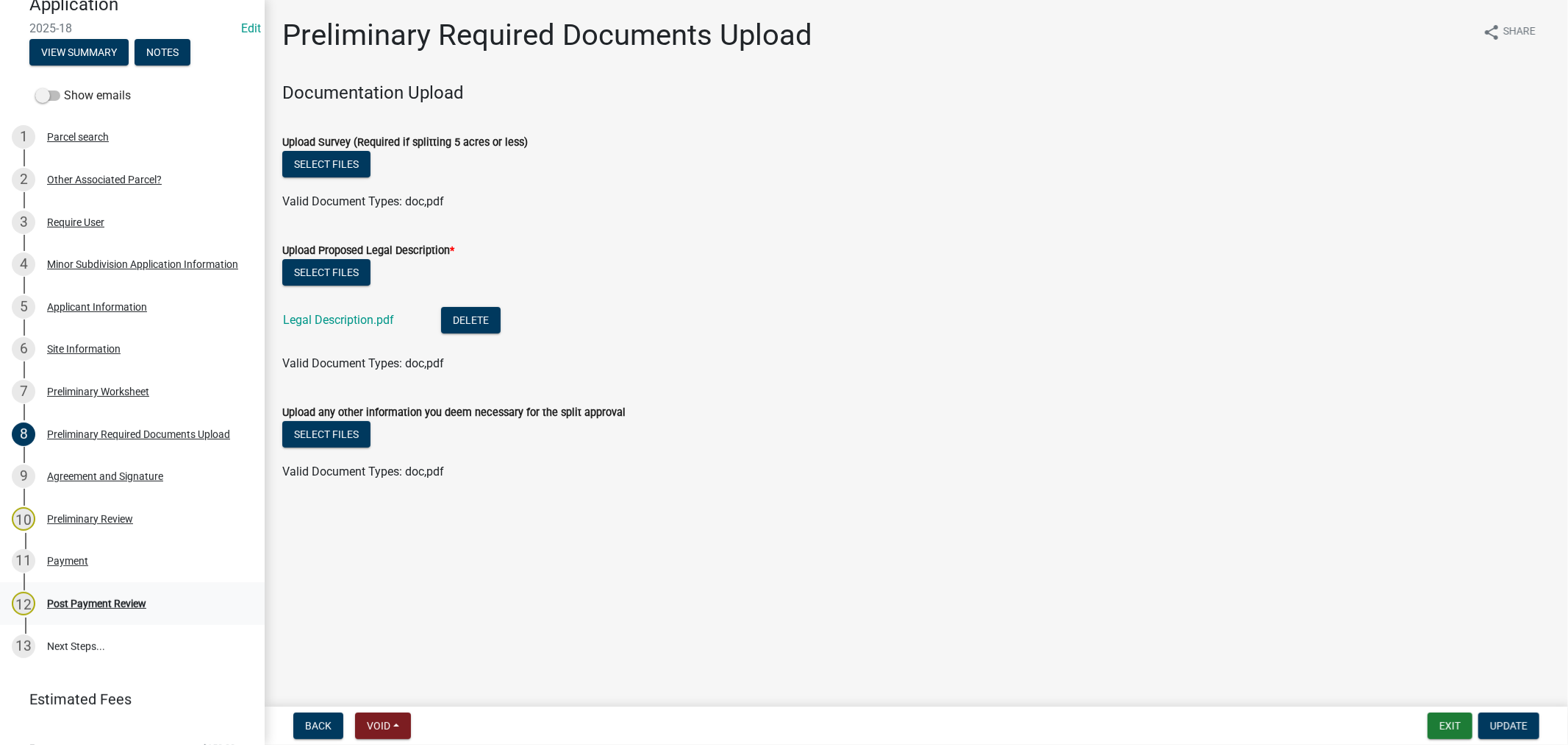
click at [91, 604] on div "Post Payment Review" at bounding box center [97, 603] width 100 height 10
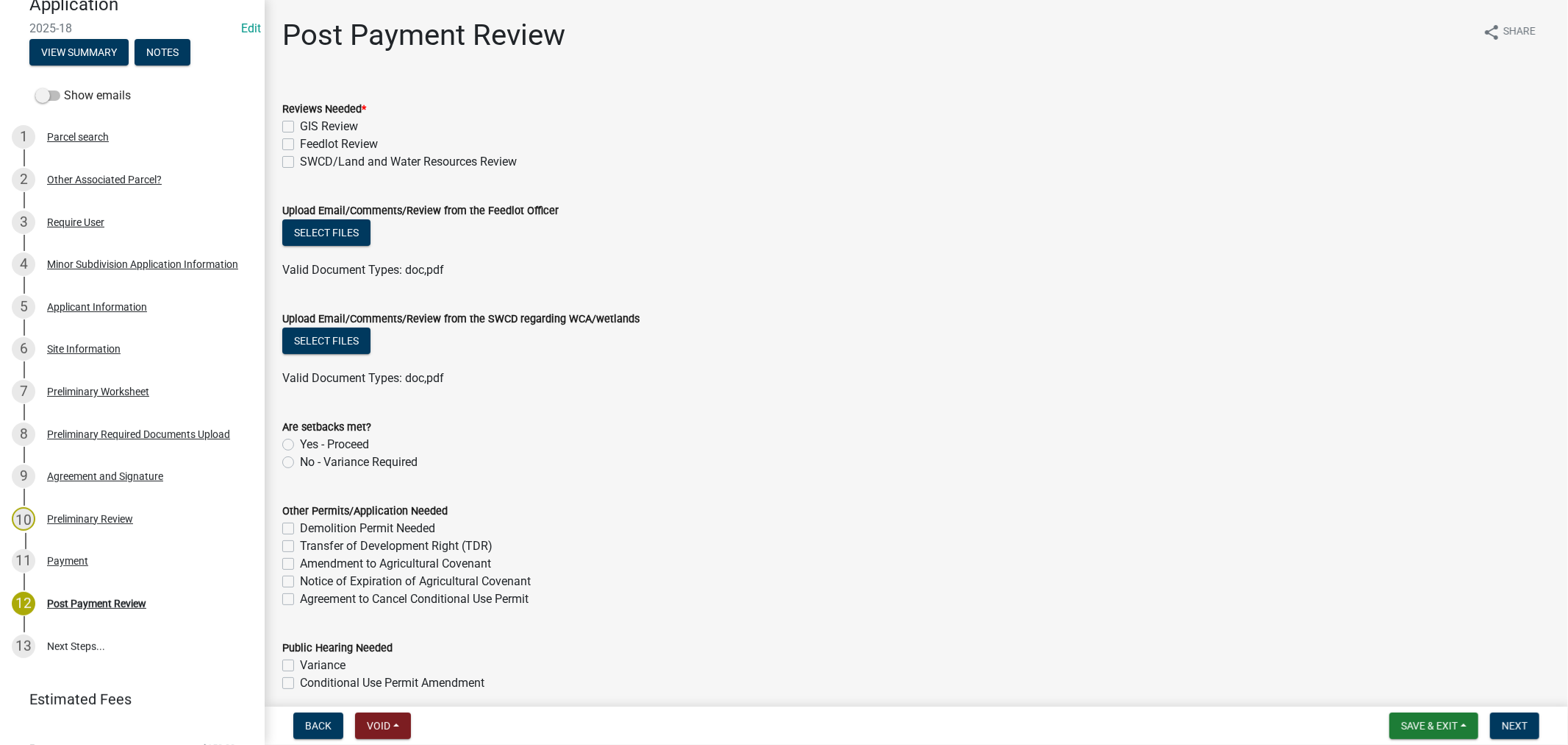
click at [300, 122] on label "GIS Review" at bounding box center [329, 126] width 58 height 18
click at [300, 122] on input "GIS Review" at bounding box center [305, 123] width 10 height 10
checkbox input "true"
checkbox input "false"
